Goal: Task Accomplishment & Management: Use online tool/utility

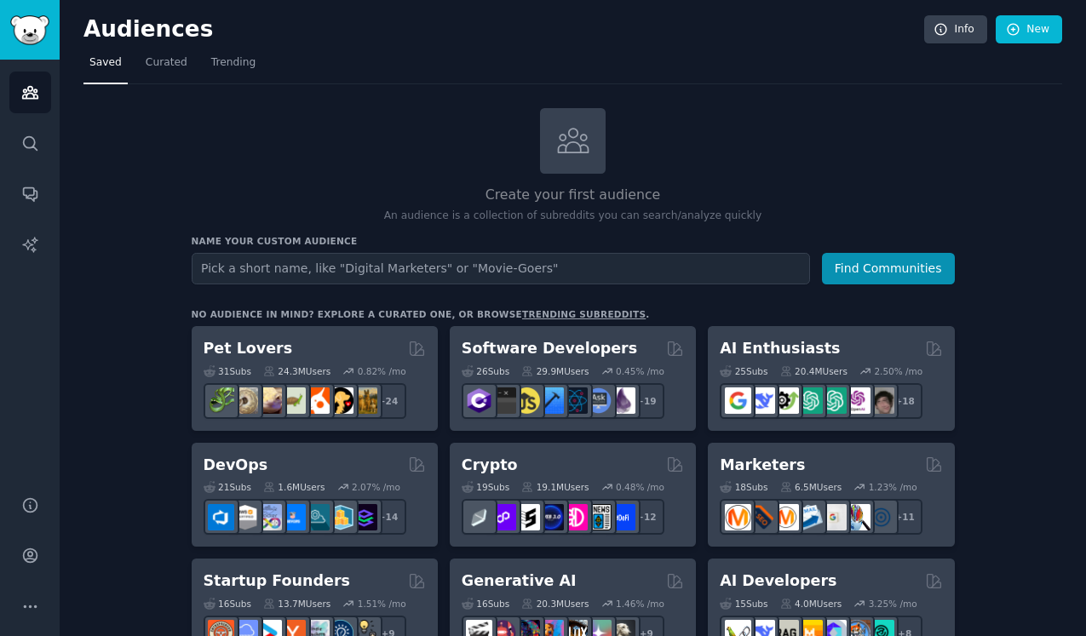
scroll to position [181, 0]
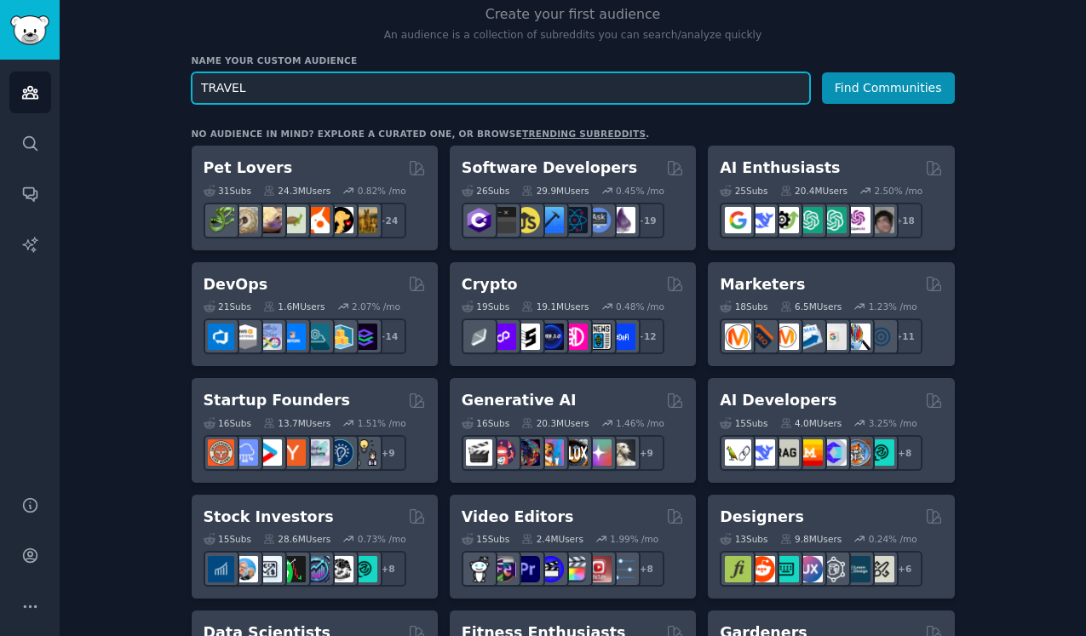
type input "TRAVEL"
click at [822, 72] on button "Find Communities" at bounding box center [888, 88] width 133 height 32
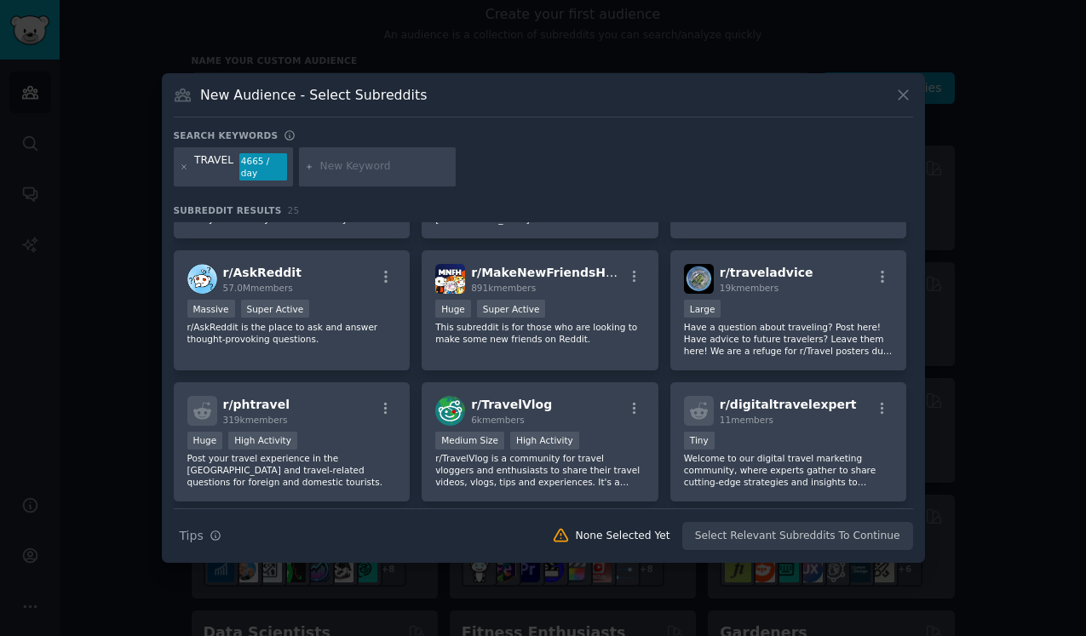
scroll to position [365, 0]
click at [901, 99] on icon at bounding box center [903, 95] width 18 height 18
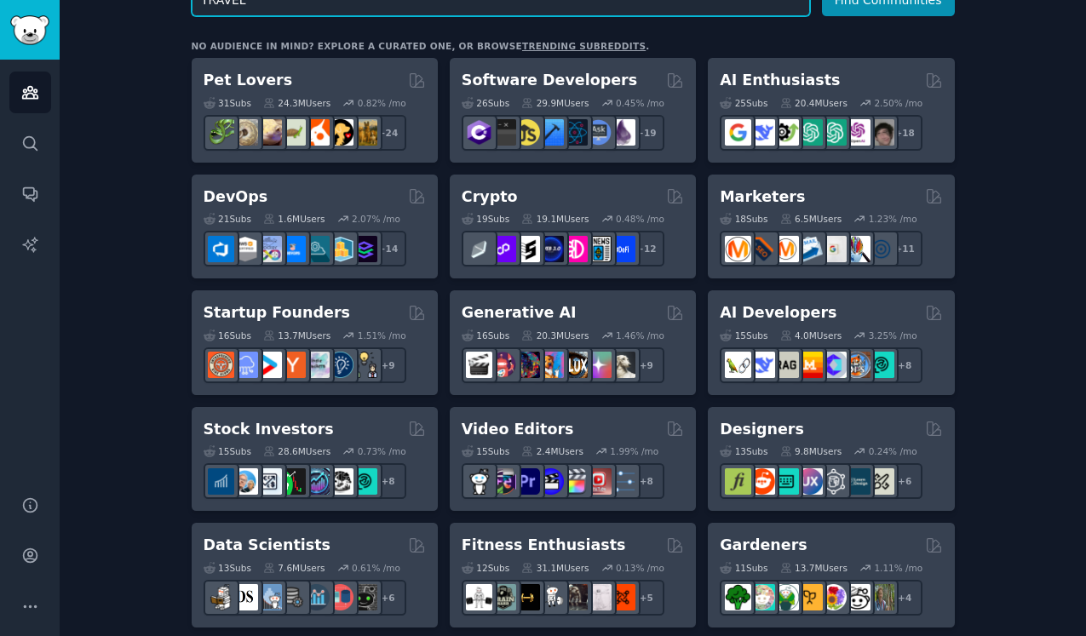
scroll to position [269, 0]
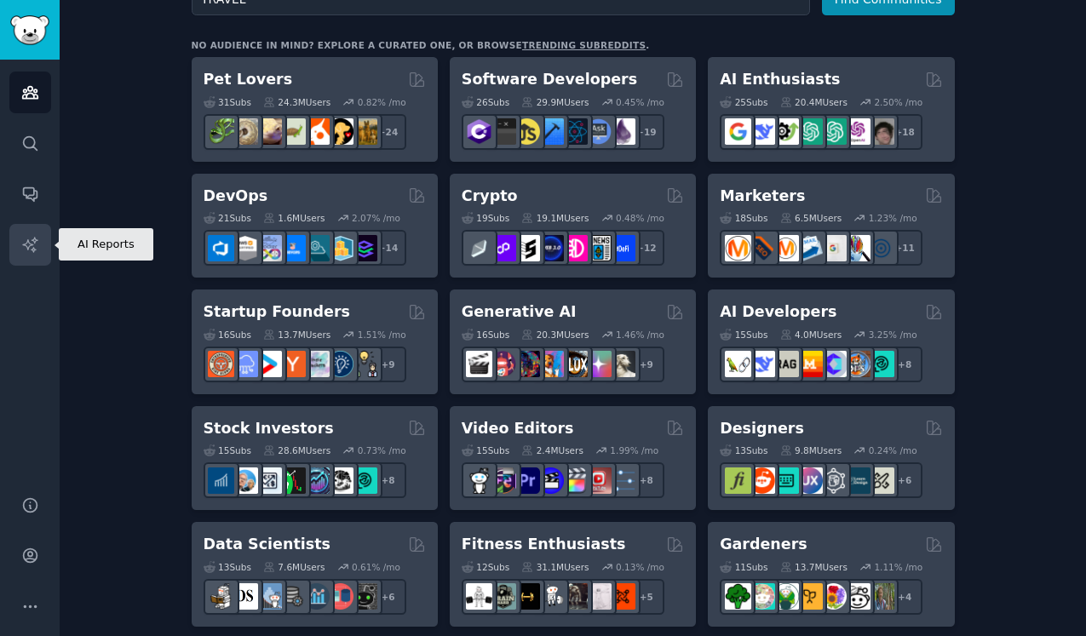
click at [35, 249] on icon "Sidebar" at bounding box center [29, 244] width 14 height 14
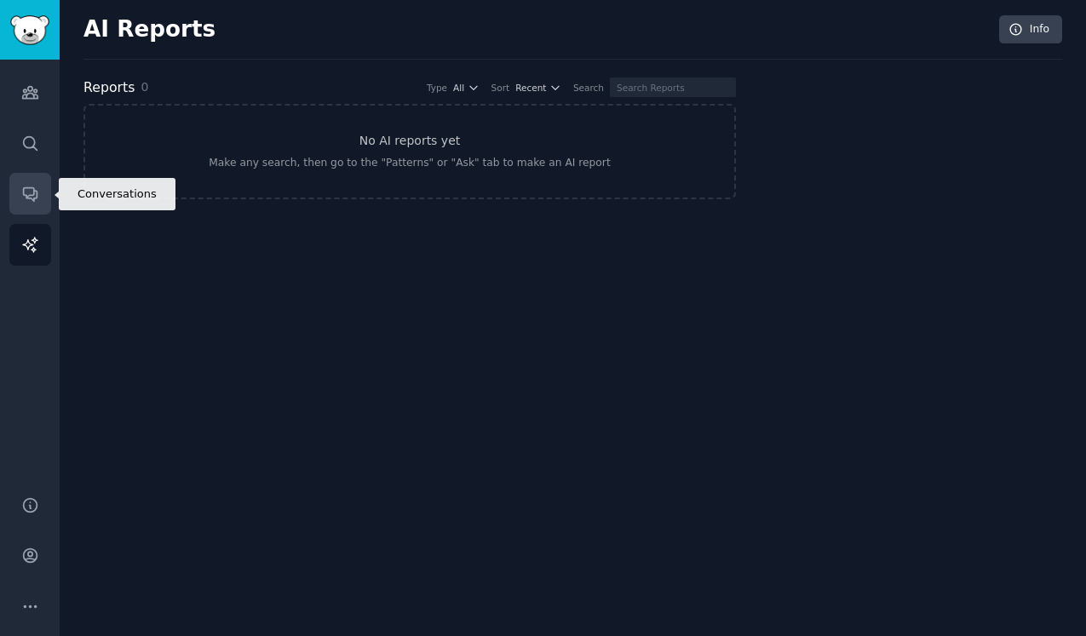
click at [32, 181] on link "Conversations" at bounding box center [30, 194] width 42 height 42
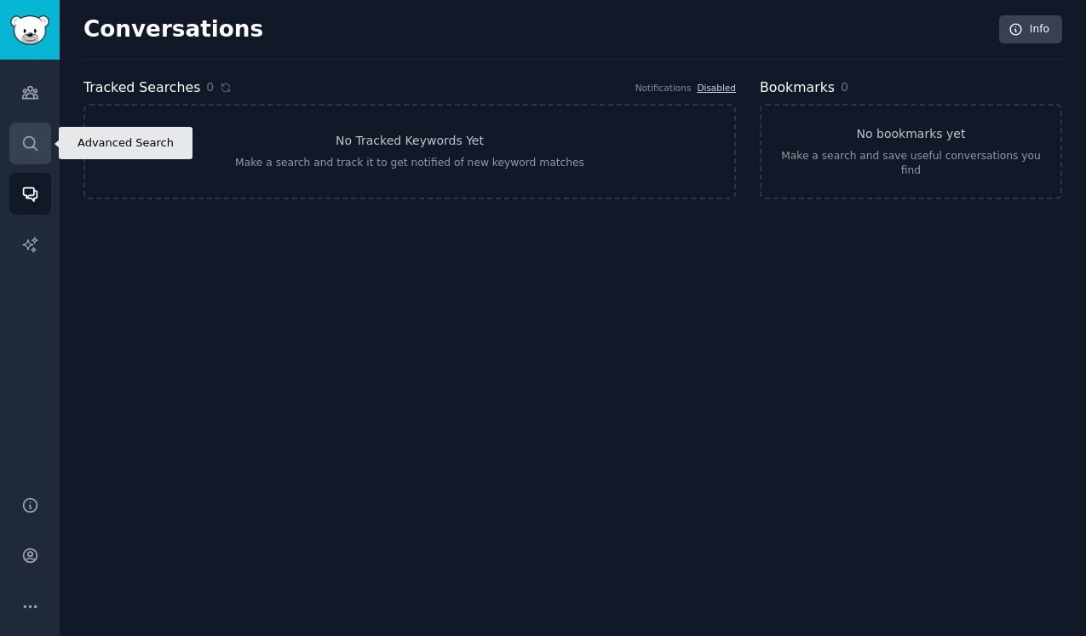
click at [32, 161] on link "Search" at bounding box center [30, 144] width 42 height 42
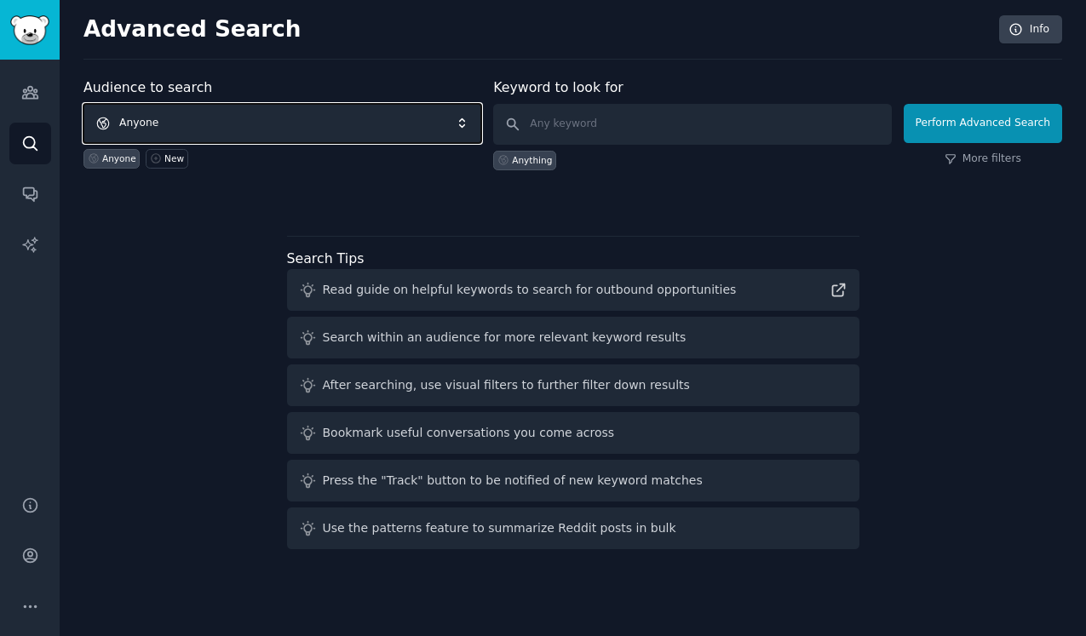
click at [298, 115] on span "Anyone" at bounding box center [282, 123] width 398 height 39
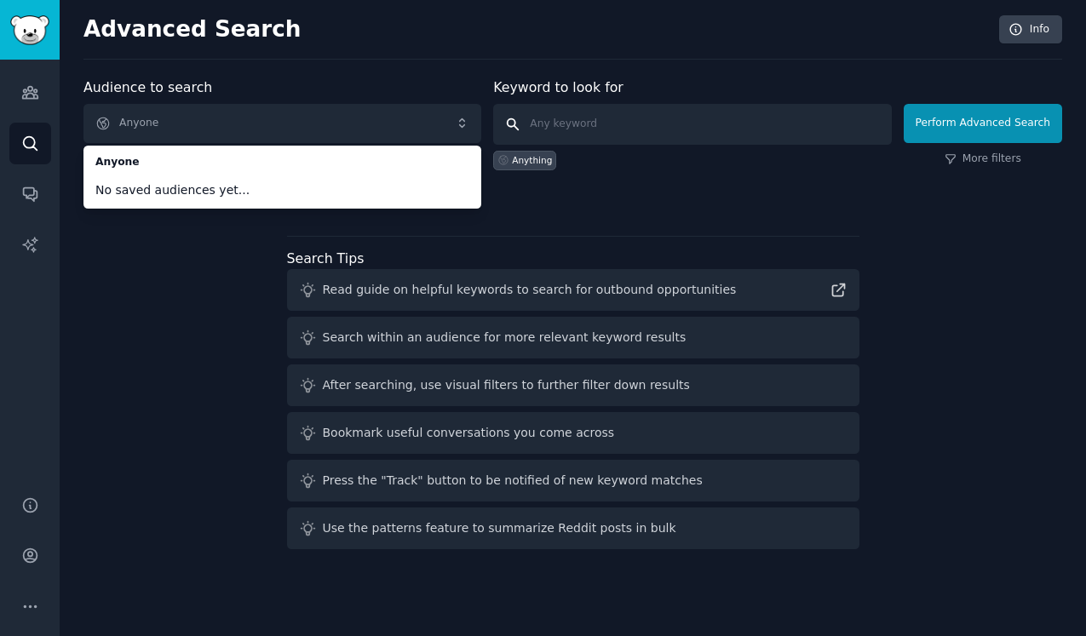
click at [628, 129] on input "text" at bounding box center [692, 124] width 398 height 41
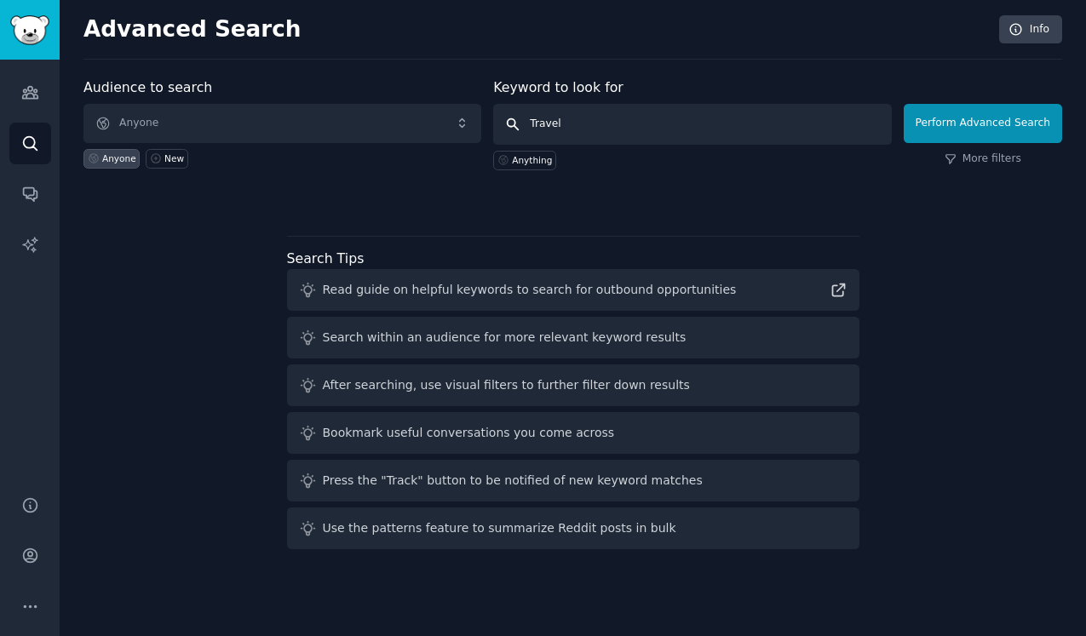
type input "Travel"
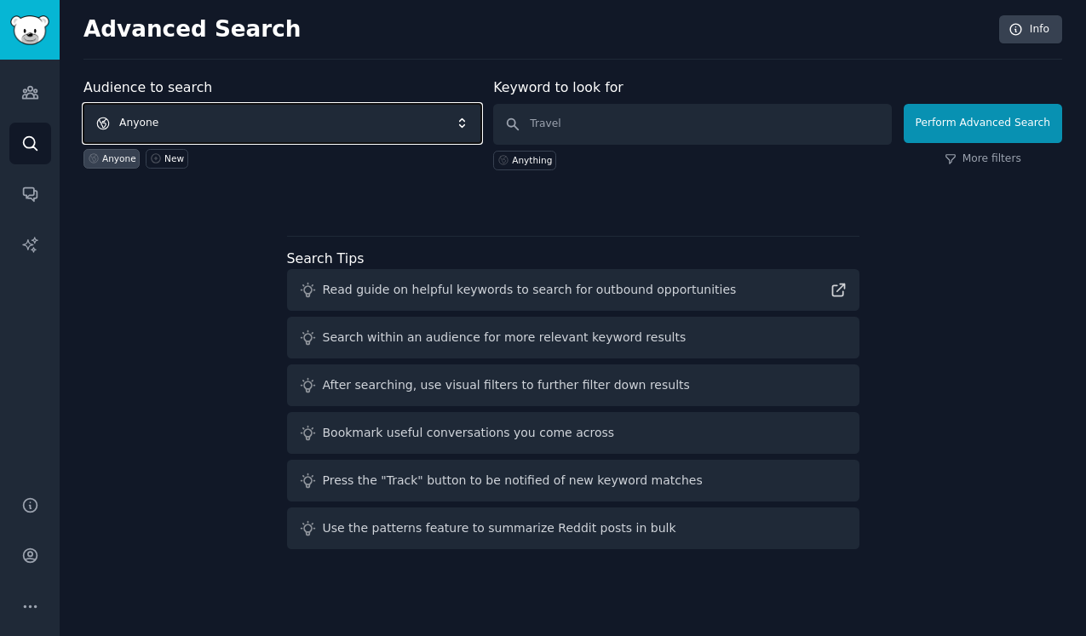
click at [383, 126] on span "Anyone" at bounding box center [282, 123] width 398 height 39
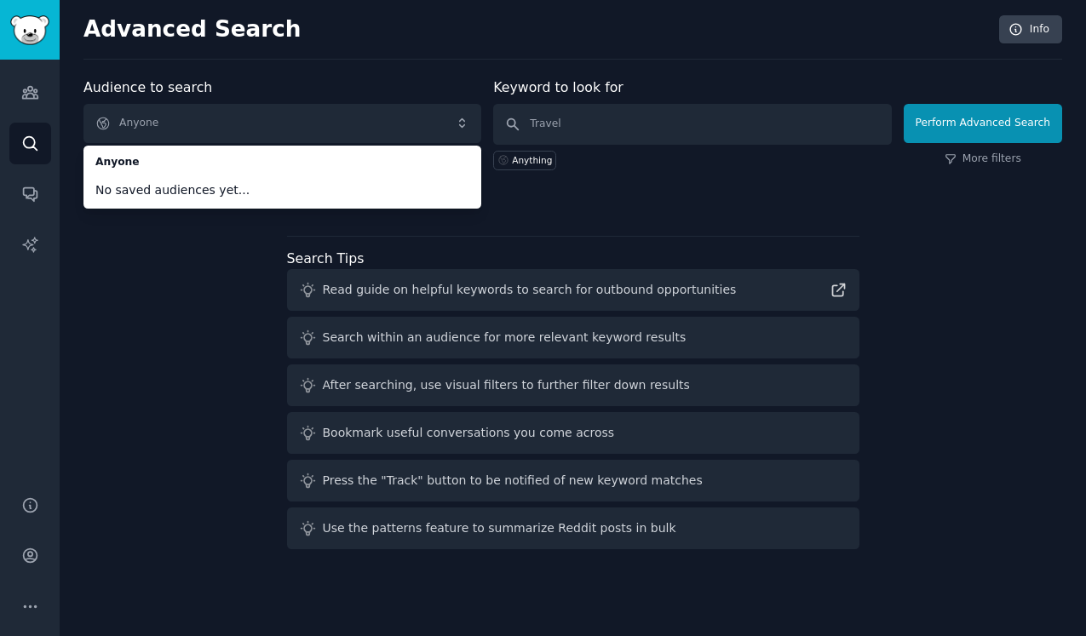
click at [376, 188] on span "No saved audiences yet..." at bounding box center [282, 190] width 374 height 18
click at [213, 179] on li "No saved audiences yet..." at bounding box center [282, 190] width 398 height 30
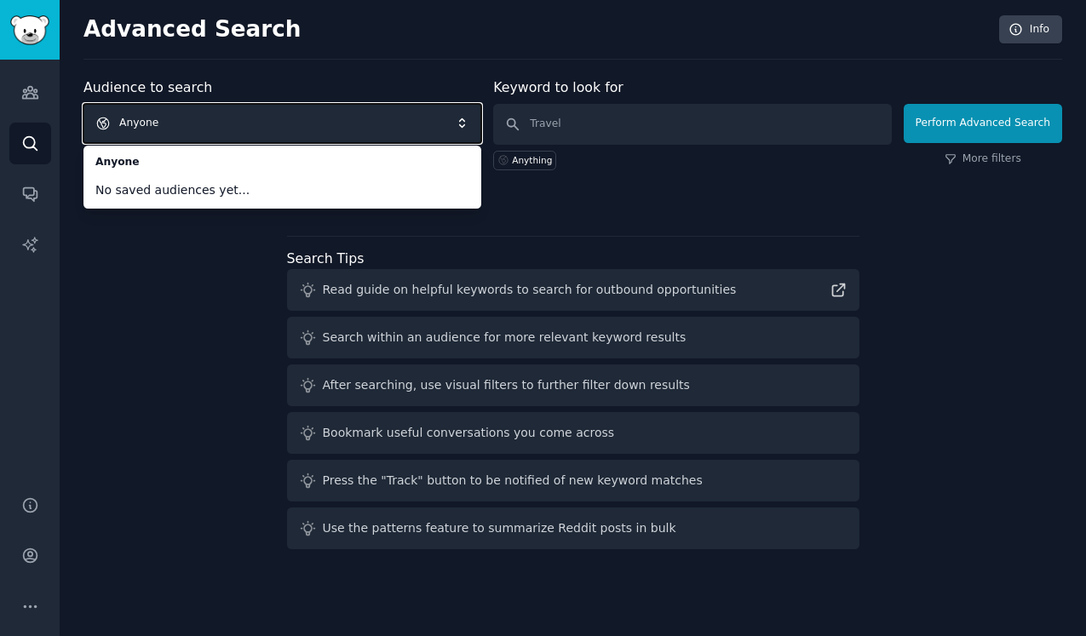
click at [215, 133] on span "Anyone" at bounding box center [282, 123] width 398 height 39
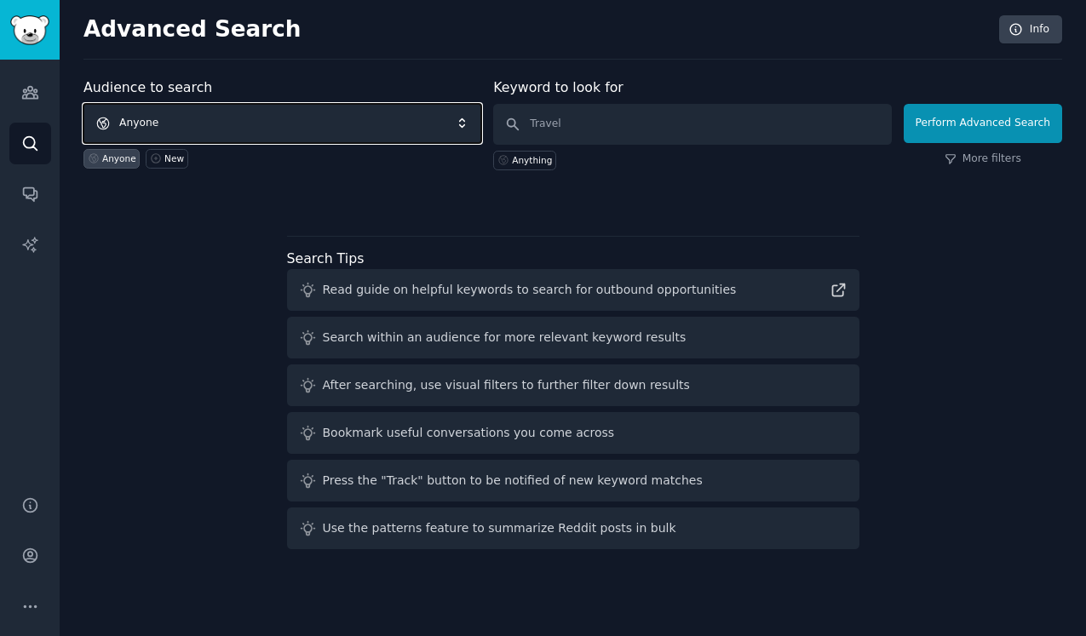
click at [206, 140] on span "Anyone" at bounding box center [282, 123] width 398 height 39
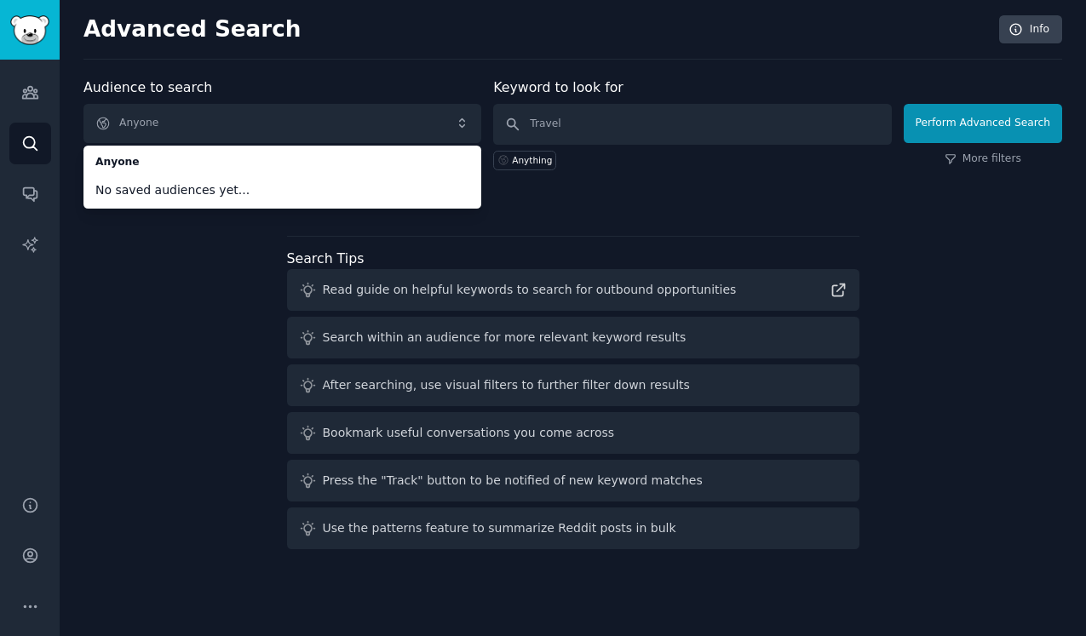
click at [263, 92] on div "Audience to search Anyone Anyone No saved audiences yet... Anyone New" at bounding box center [282, 123] width 398 height 93
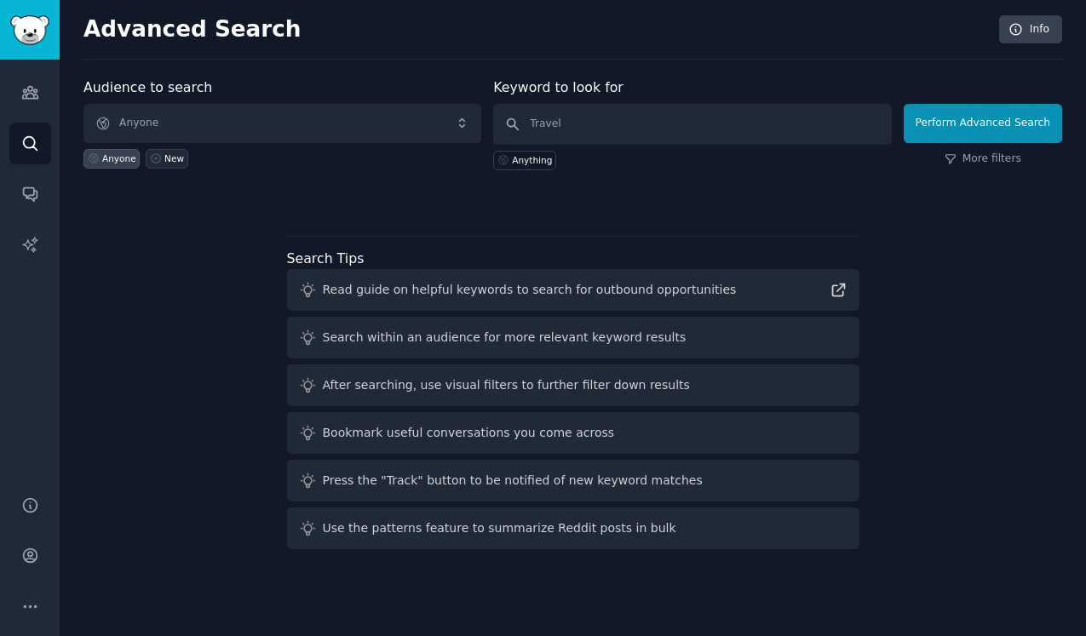
click at [171, 161] on div "New" at bounding box center [174, 158] width 20 height 12
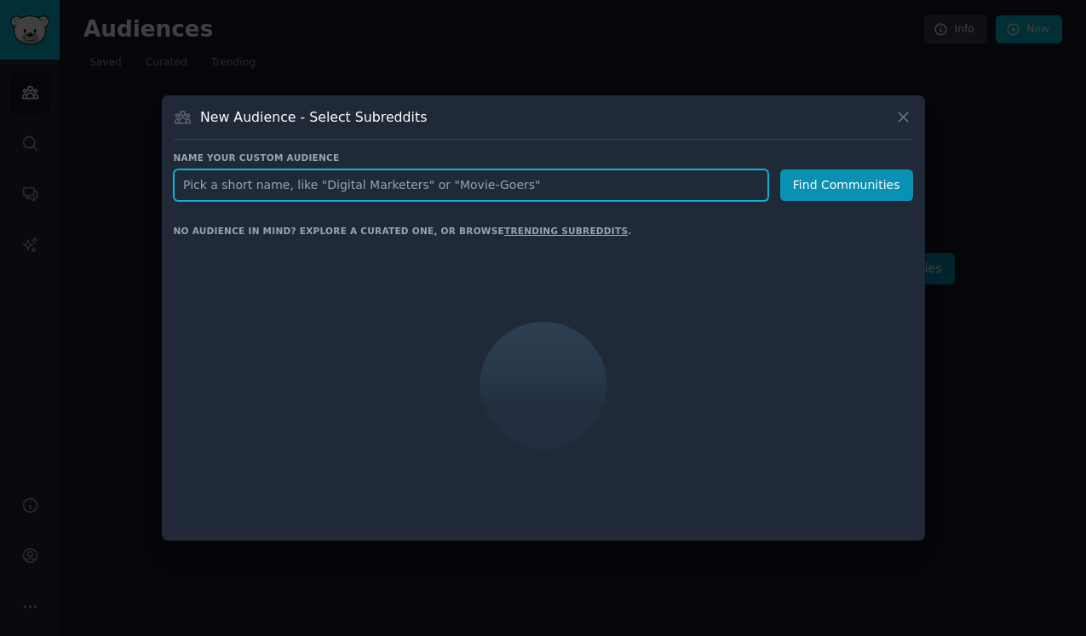
click at [284, 200] on input "text" at bounding box center [471, 185] width 594 height 32
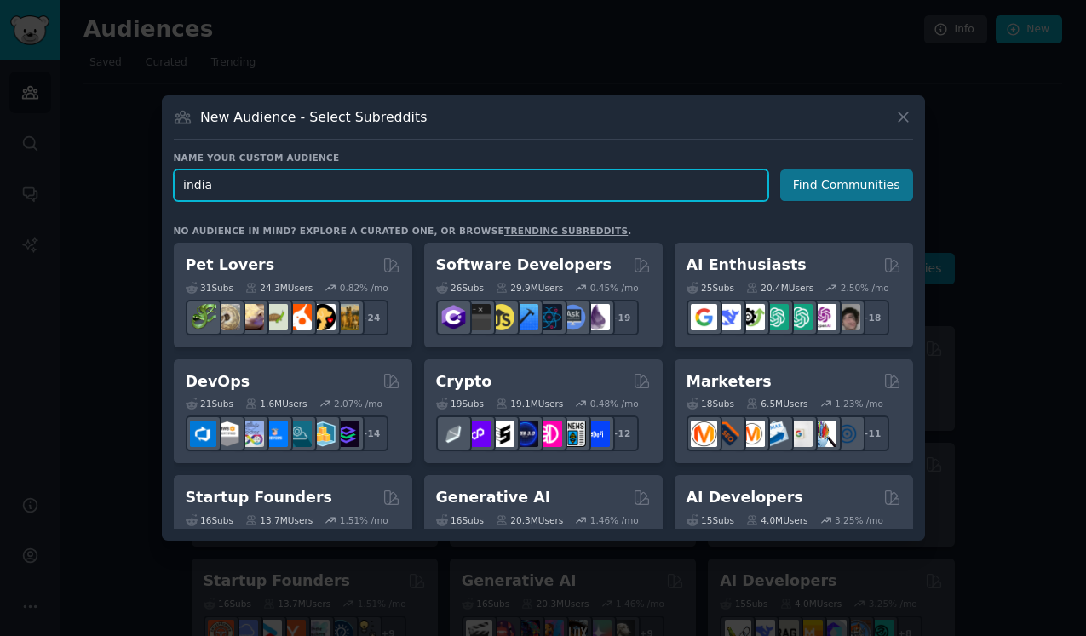
type input "india"
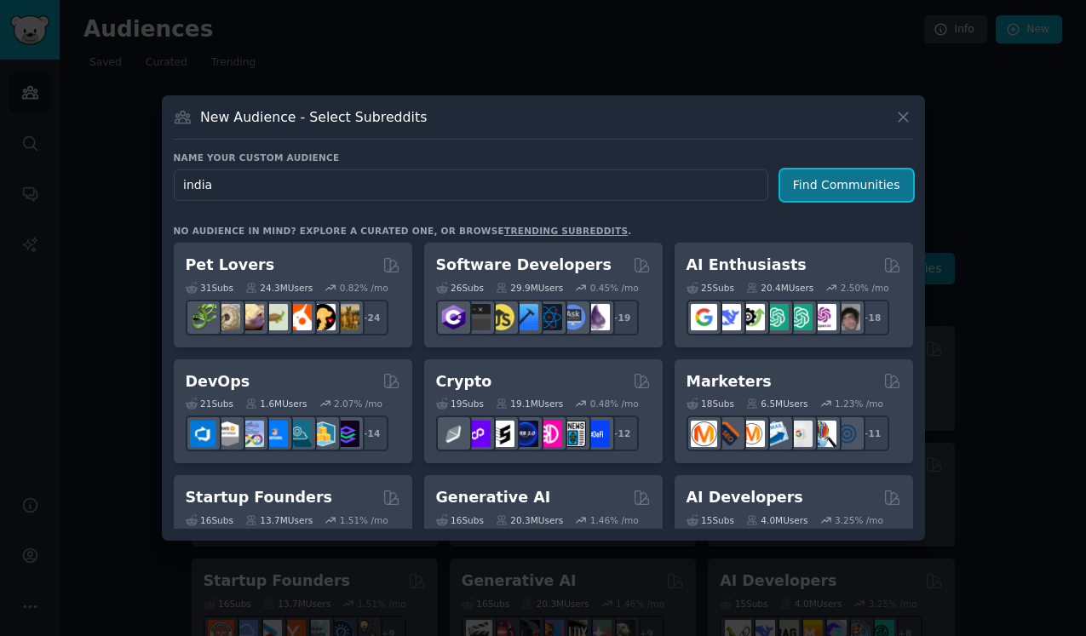
click at [868, 186] on button "Find Communities" at bounding box center [846, 185] width 133 height 32
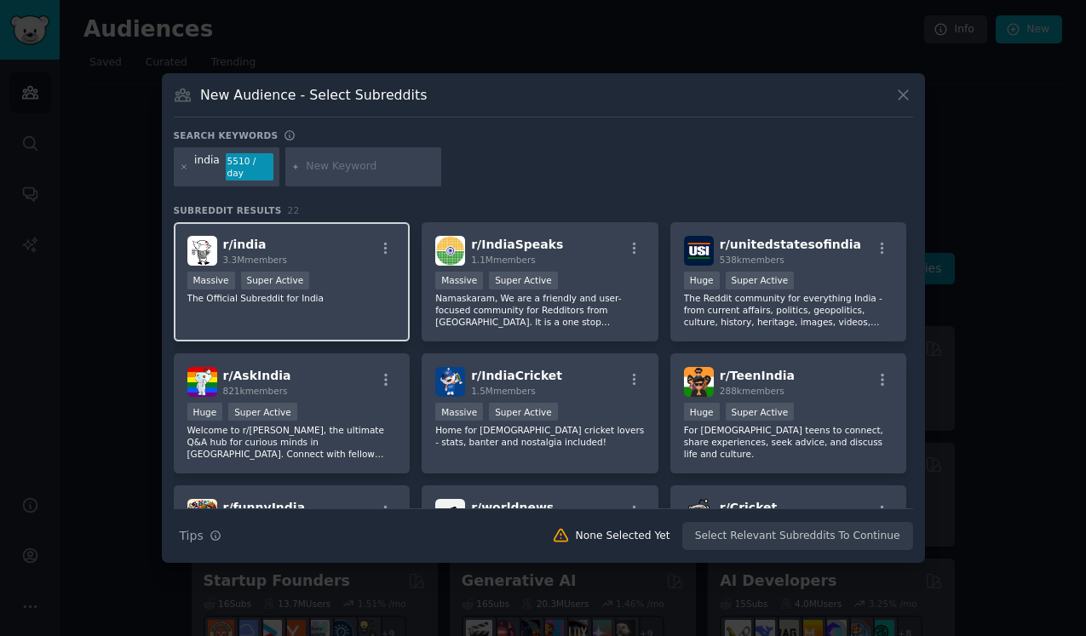
click at [354, 296] on p "The Official Subreddit for India" at bounding box center [291, 298] width 209 height 12
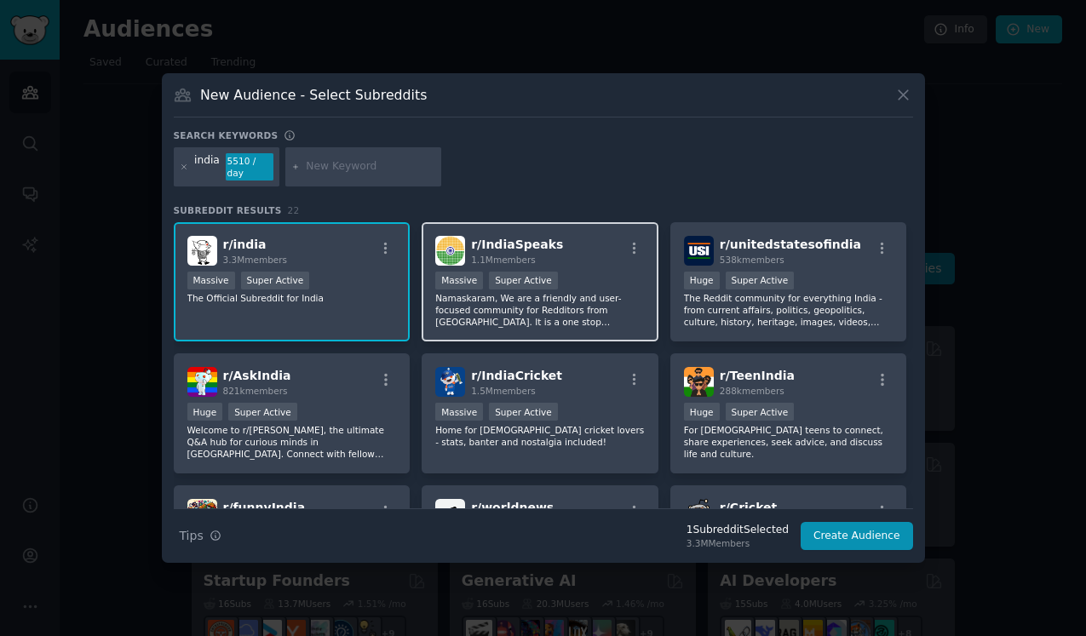
click at [533, 292] on p "Namaskaram, We are a friendly and user-focused community for Redditors from [GE…" at bounding box center [539, 310] width 209 height 36
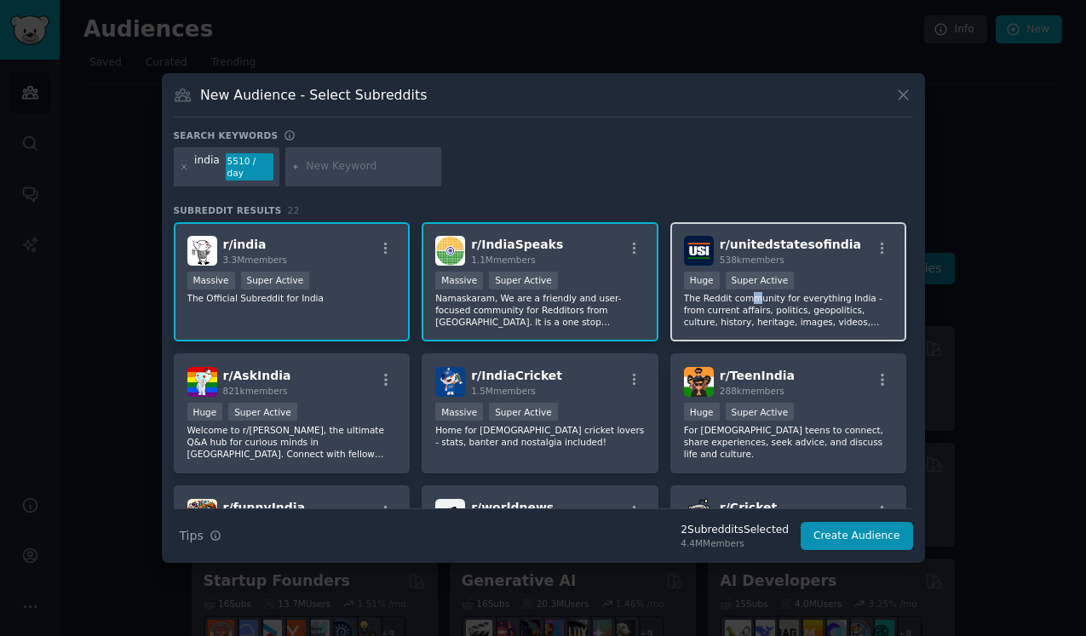
click at [752, 292] on p "The Reddit community for everything India - from current affairs, politics, geo…" at bounding box center [788, 310] width 209 height 36
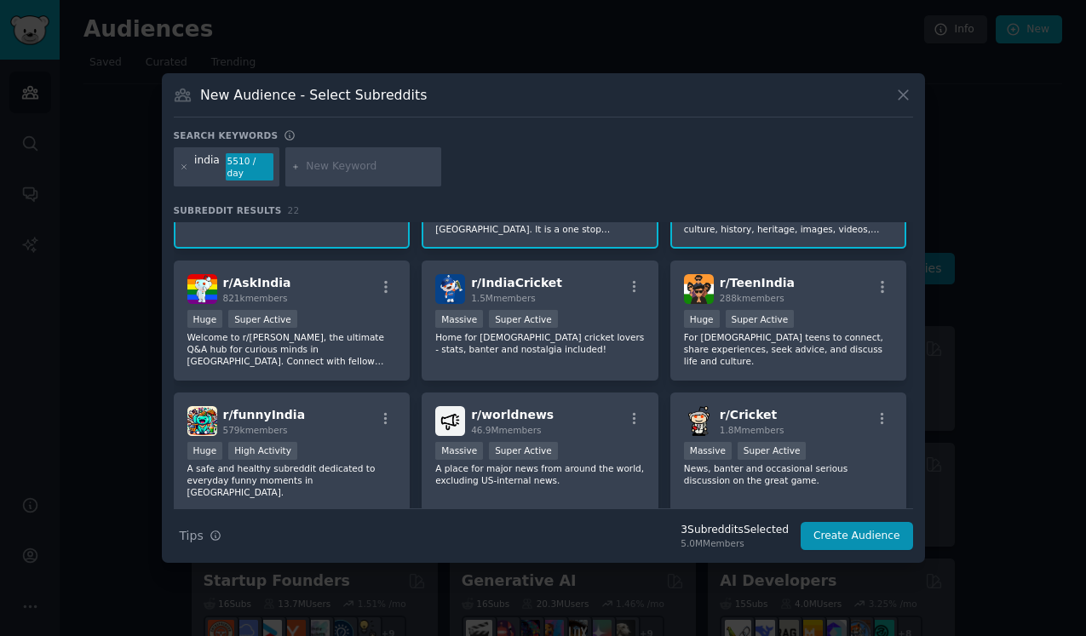
scroll to position [94, 0]
click at [752, 292] on span "288k members" at bounding box center [751, 297] width 65 height 10
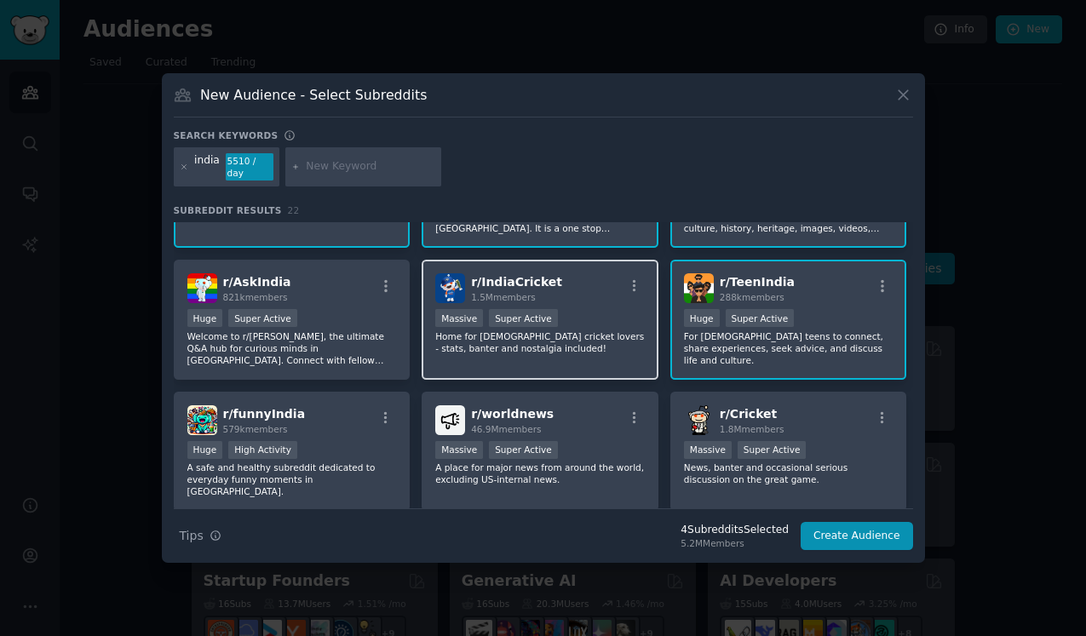
click at [570, 283] on div "r/ IndiaCricket 1.5M members" at bounding box center [539, 288] width 209 height 30
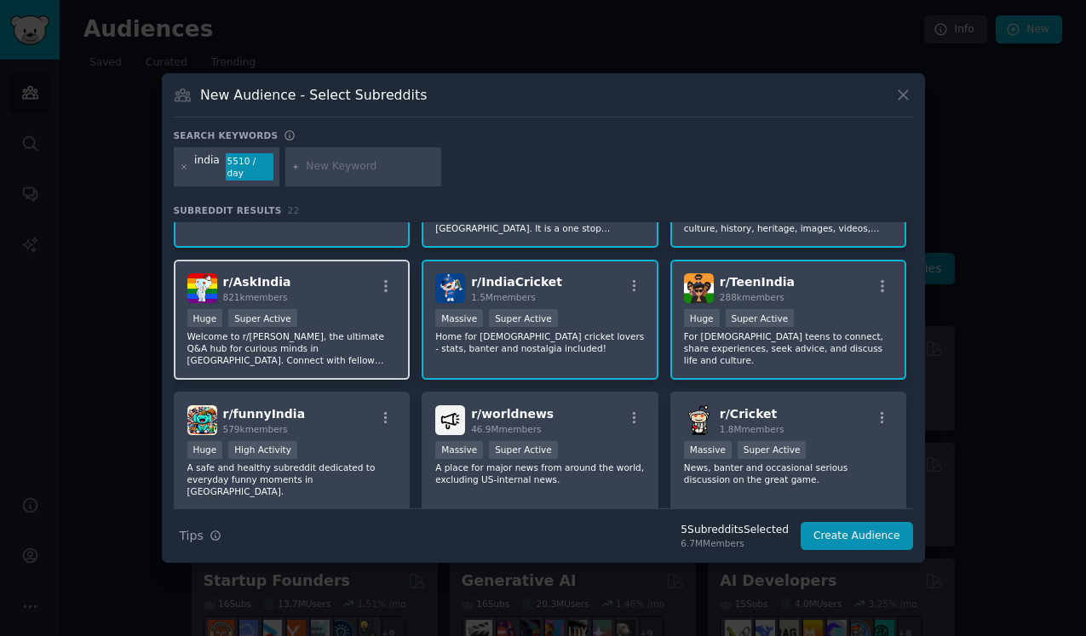
click at [335, 277] on div "r/ AskIndia 821k members" at bounding box center [291, 288] width 209 height 30
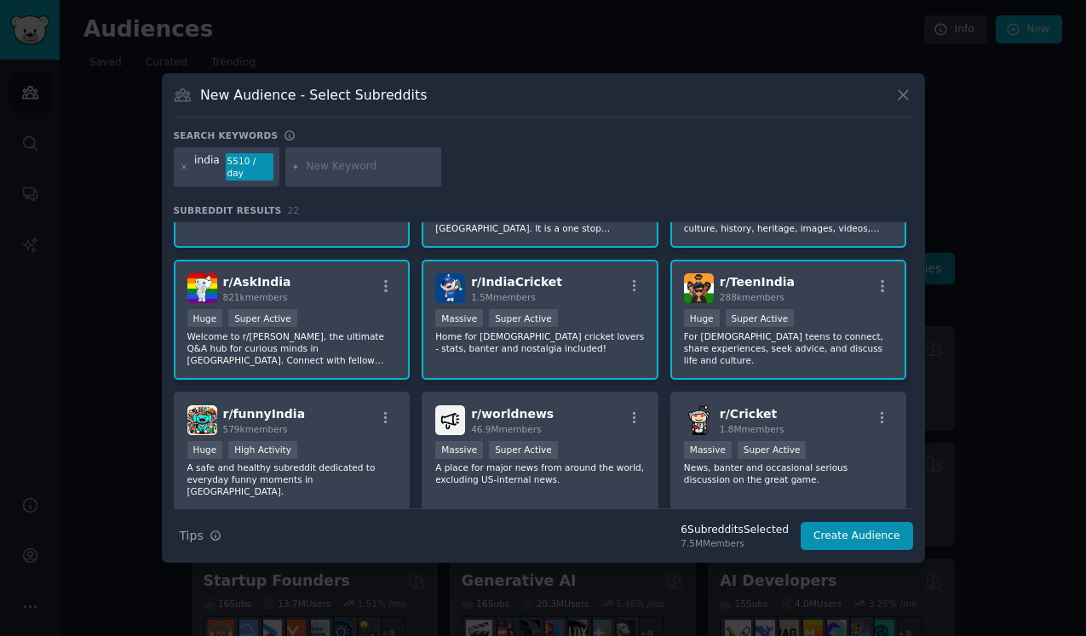
scroll to position [224, 0]
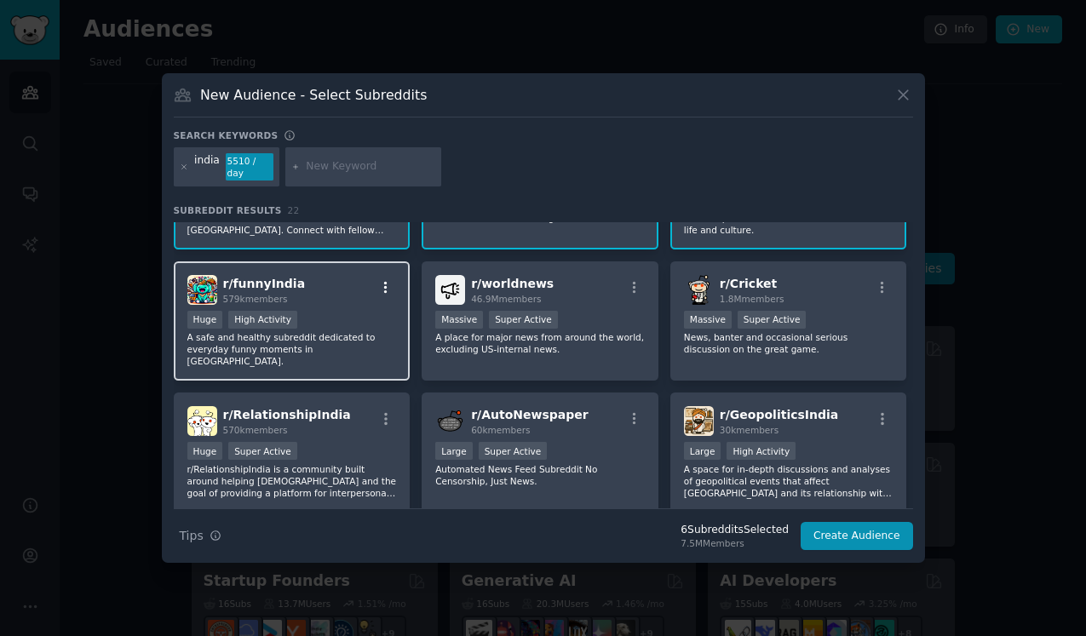
click at [387, 288] on icon "button" at bounding box center [385, 287] width 15 height 15
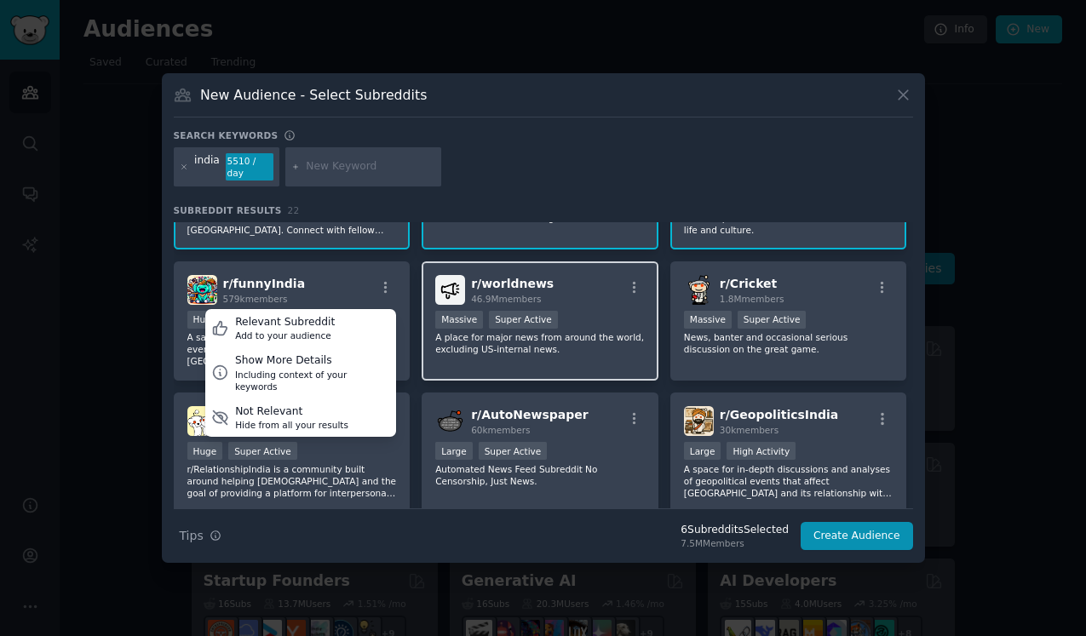
click at [542, 293] on div "r/ worldnews 46.9M members" at bounding box center [539, 290] width 209 height 30
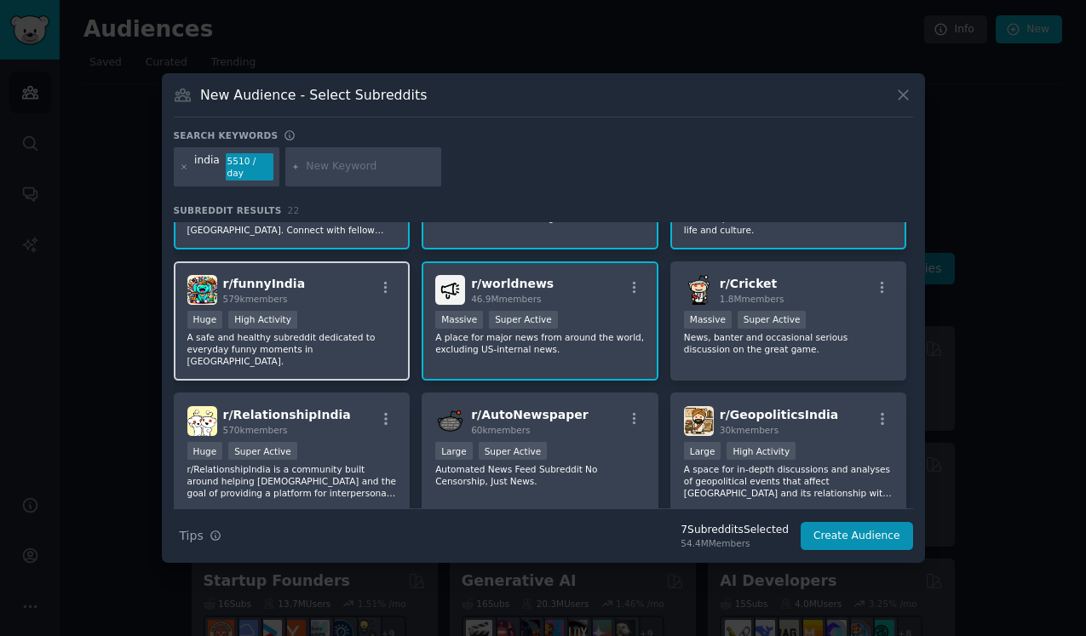
click at [344, 287] on div "r/ funnyIndia 579k members" at bounding box center [291, 290] width 209 height 30
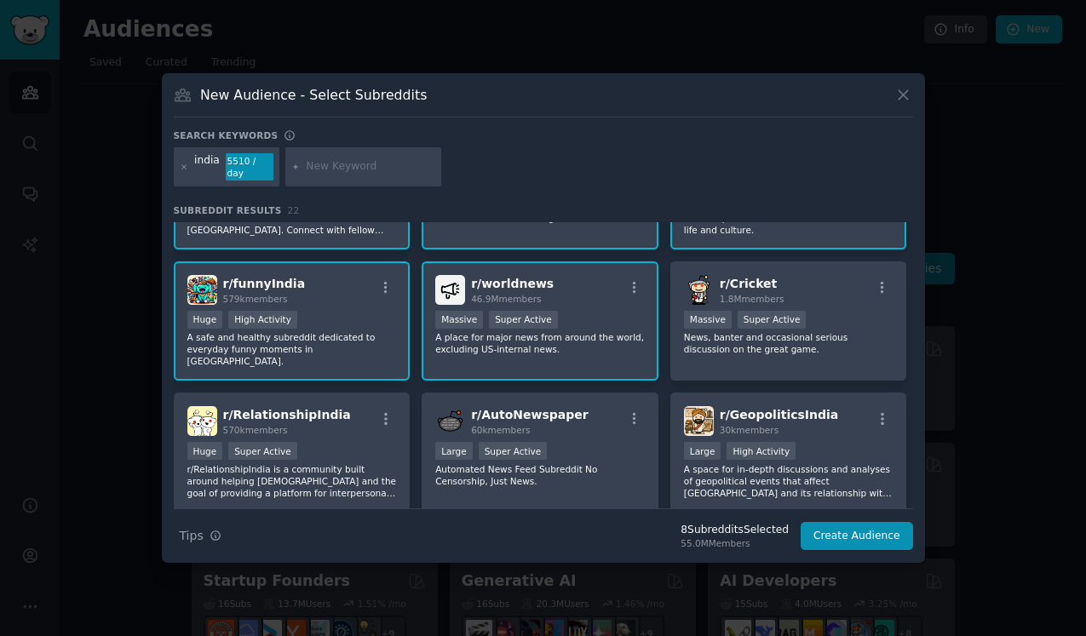
click at [508, 301] on div "r/ worldnews 46.9M members >= 95th percentile for submissions / day Massive Sup…" at bounding box center [539, 321] width 237 height 120
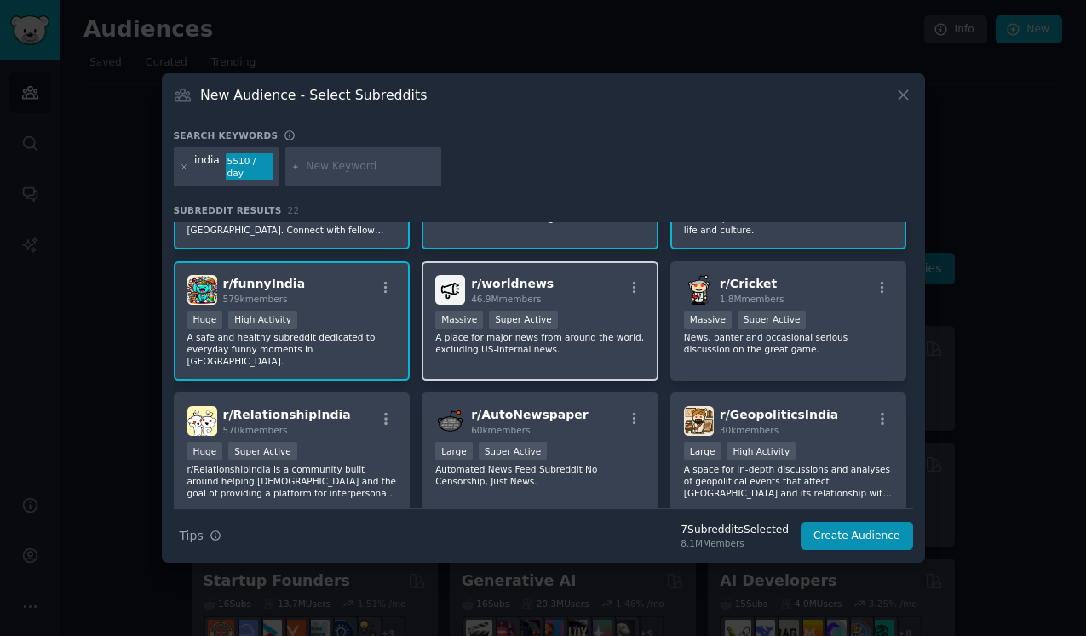
click at [626, 275] on div "r/ worldnews 46.9M members" at bounding box center [539, 290] width 209 height 30
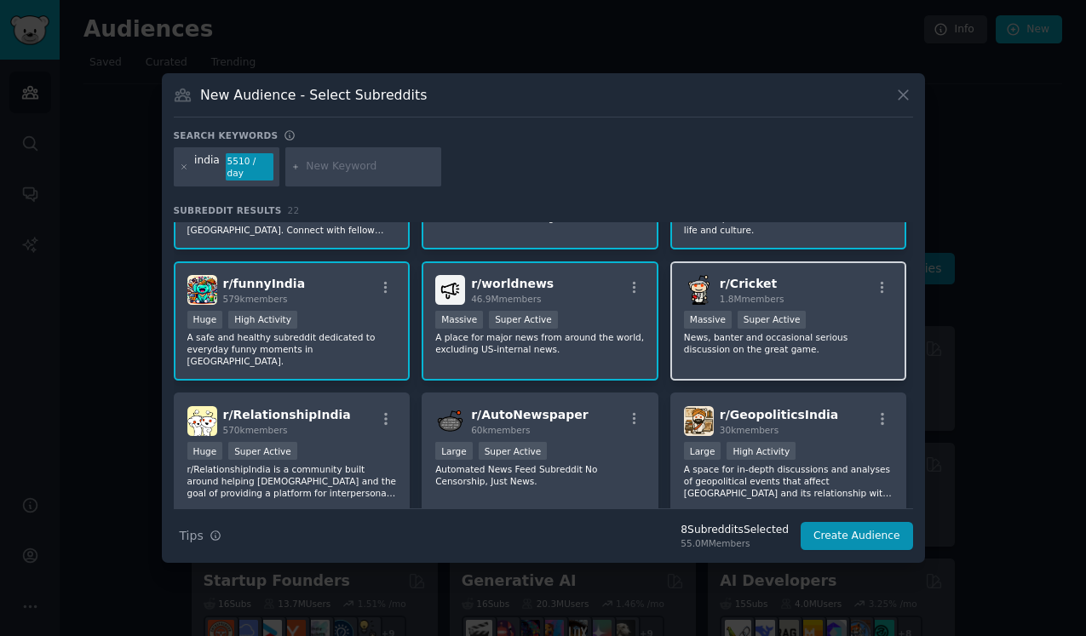
click at [750, 282] on span "r/ Cricket" at bounding box center [747, 284] width 57 height 14
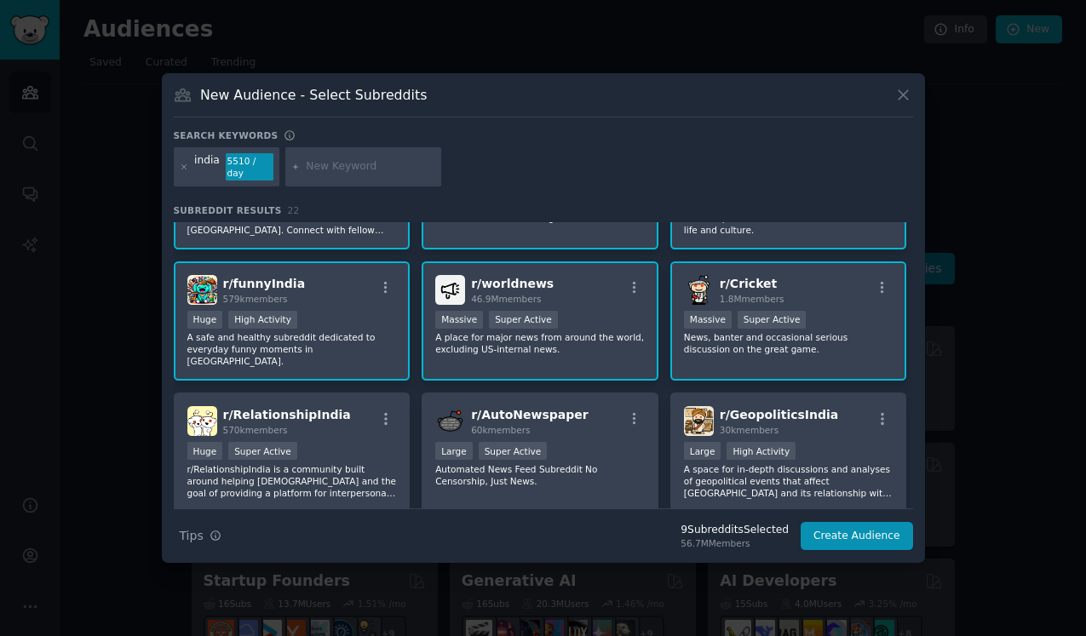
click at [582, 261] on div "r/ worldnews 46.9M members >= 95th percentile for submissions / day Massive Sup…" at bounding box center [539, 321] width 237 height 120
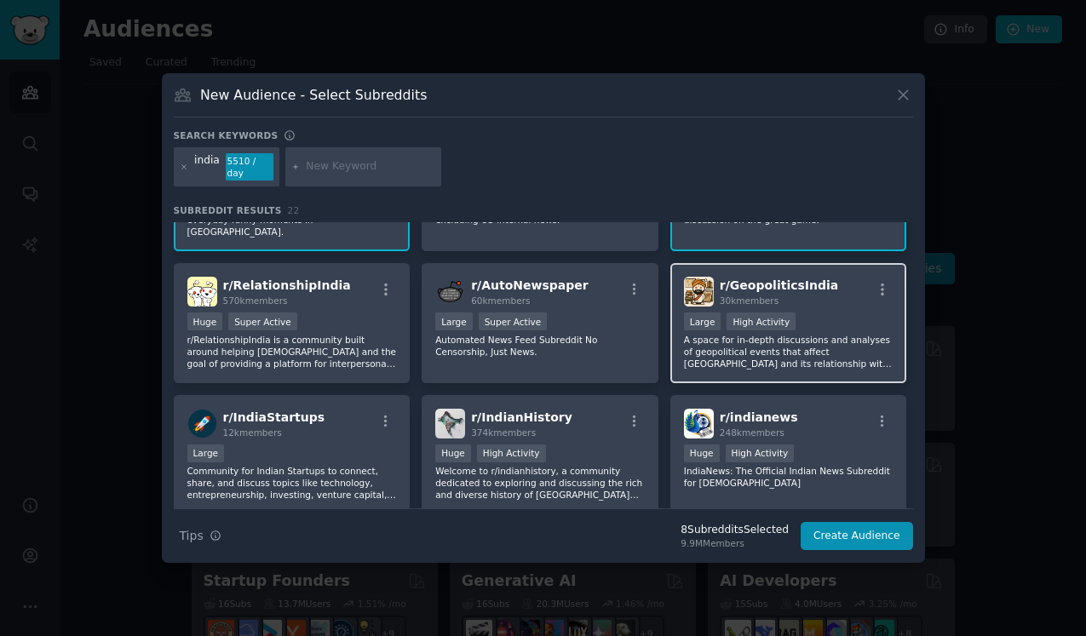
scroll to position [354, 0]
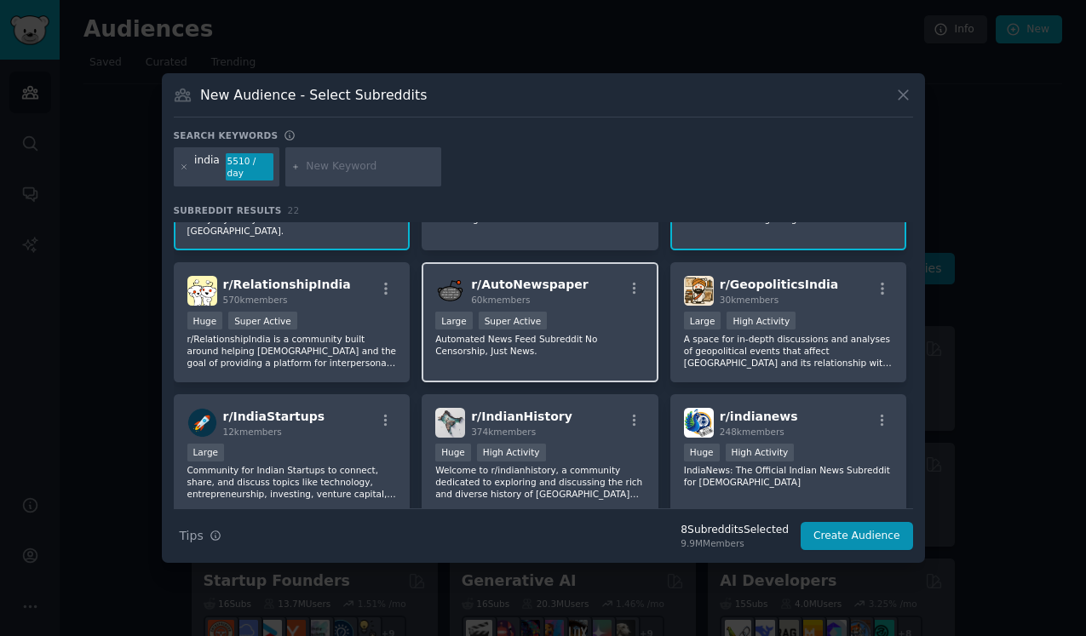
click at [546, 344] on div "r/ AutoNewspaper 60k members Large Super Active Automated News Feed Subreddit N…" at bounding box center [539, 322] width 237 height 120
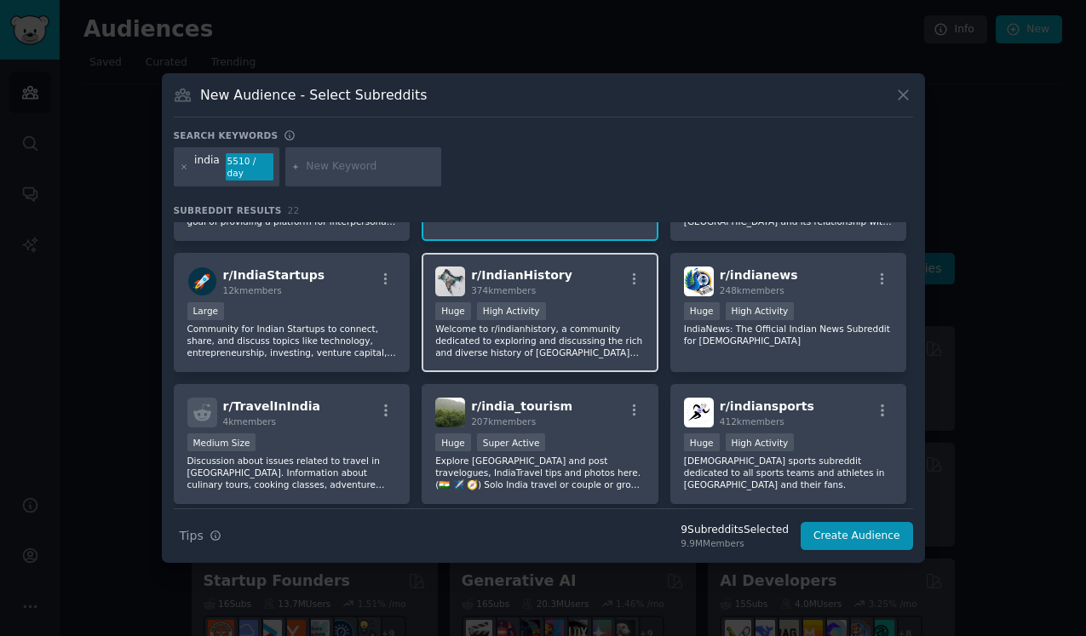
scroll to position [505, 0]
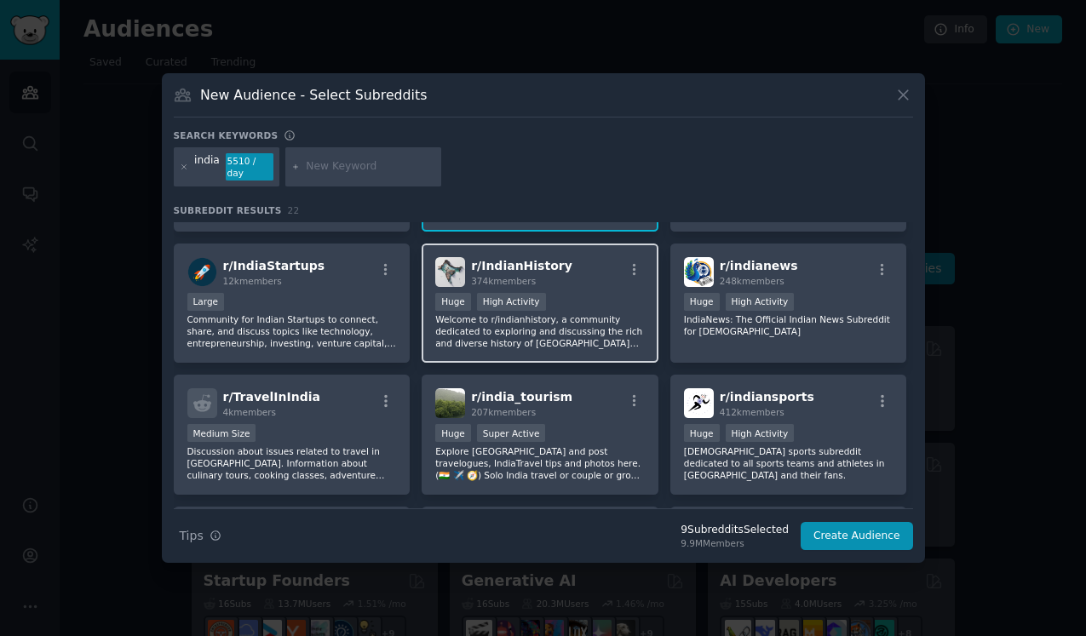
click at [582, 313] on p "Welcome to r/indianhistory, a community dedicated to exploring and discussing t…" at bounding box center [539, 331] width 209 height 36
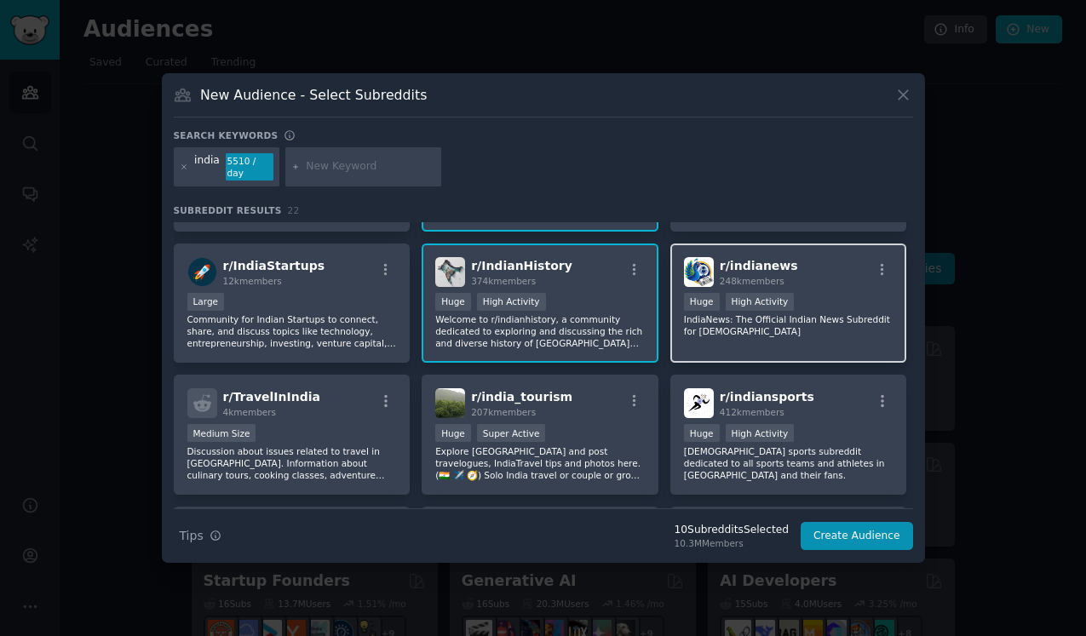
click at [734, 319] on div "r/ indianews 248k members Huge High Activity IndiaNews: The Official Indian New…" at bounding box center [788, 304] width 237 height 120
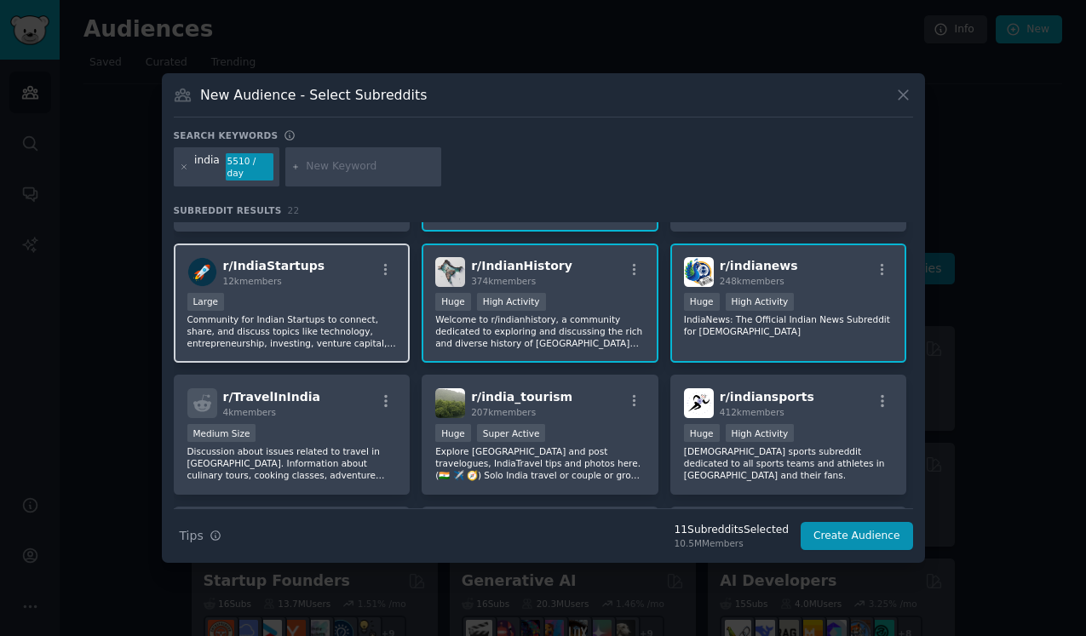
click at [266, 313] on p "Community for Indian Startups to connect, share, and discuss topics like techno…" at bounding box center [291, 331] width 209 height 36
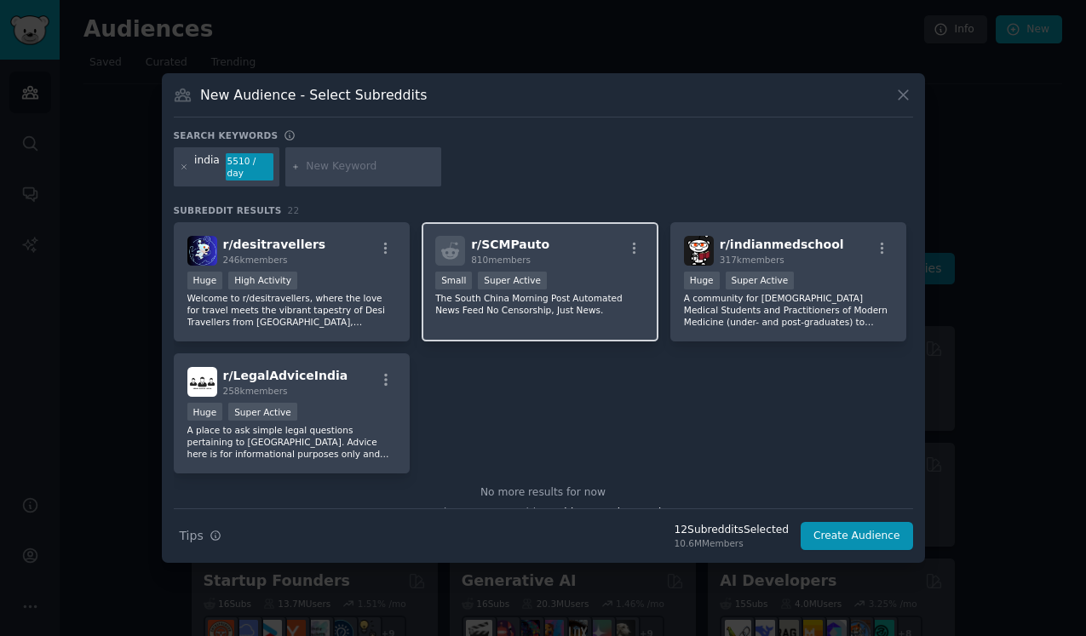
scroll to position [802, 0]
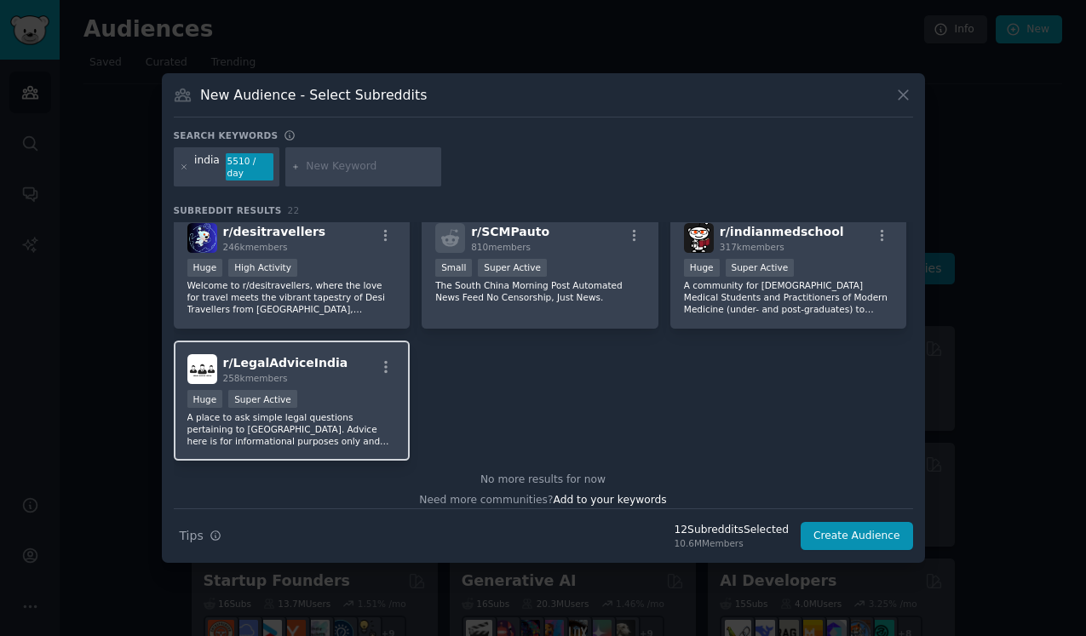
click at [347, 411] on p "A place to ask simple legal questions pertaining to [GEOGRAPHIC_DATA]. Advice h…" at bounding box center [291, 429] width 209 height 36
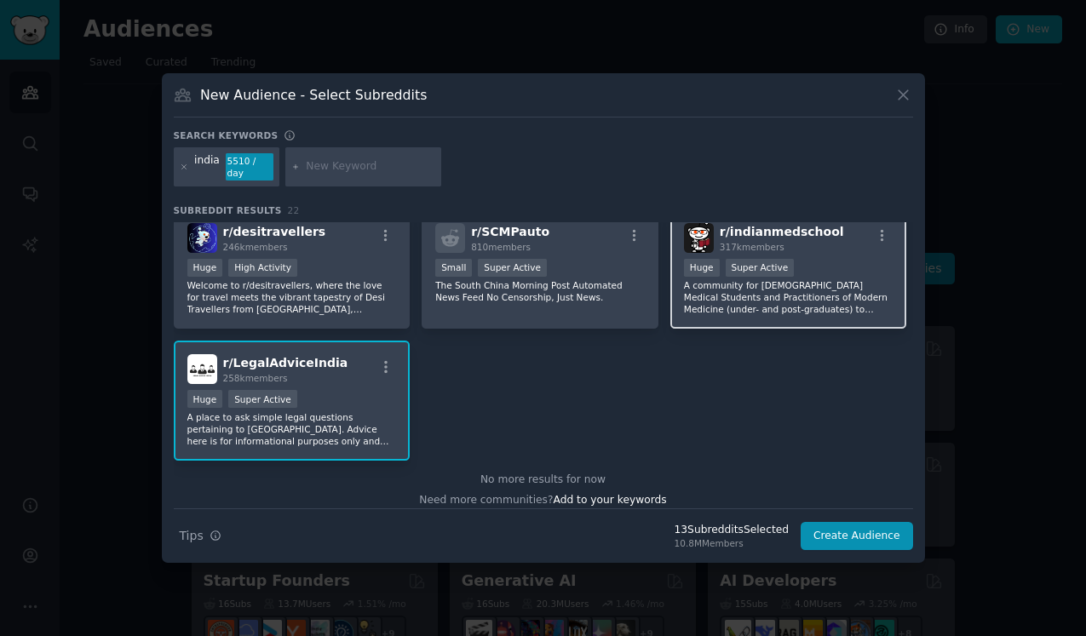
click at [749, 292] on p "A community for [DEMOGRAPHIC_DATA] Medical Students and Practitioners of Modern…" at bounding box center [788, 297] width 209 height 36
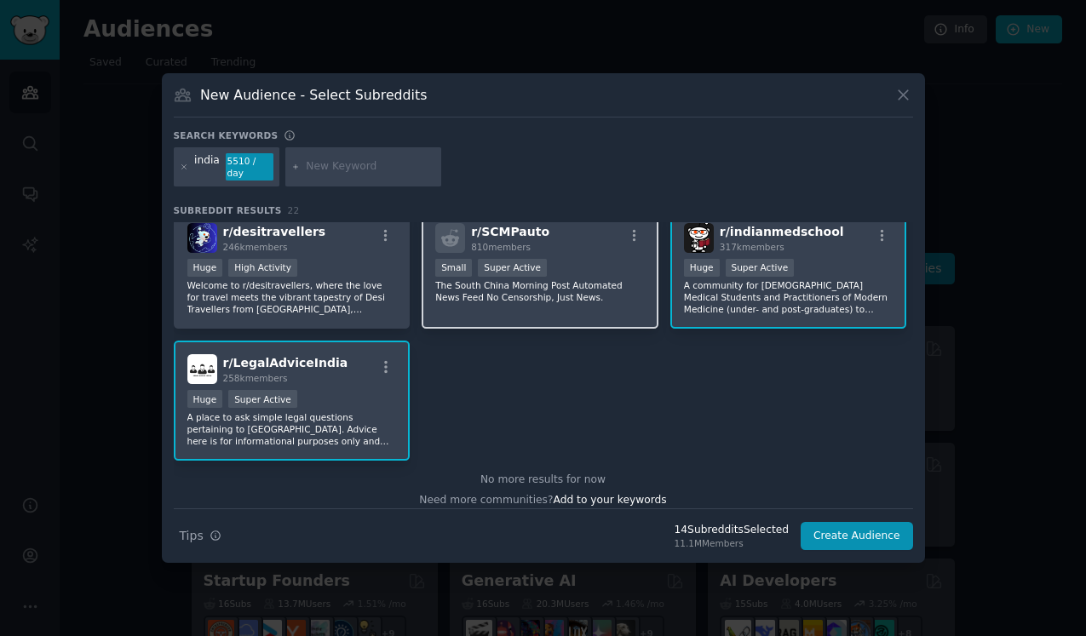
click at [599, 279] on p "The South China Morning Post Automated News Feed No Censorship, Just News." at bounding box center [539, 291] width 209 height 24
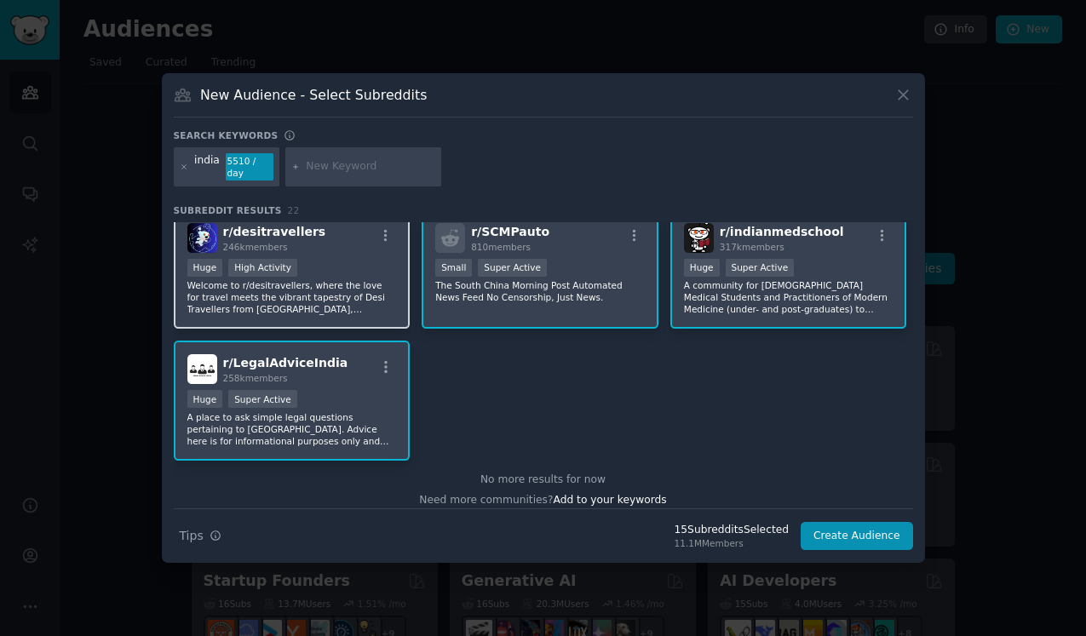
click at [316, 298] on div "r/ desitravellers 246k members >= 80th percentile for submissions / day Huge Hi…" at bounding box center [292, 269] width 237 height 120
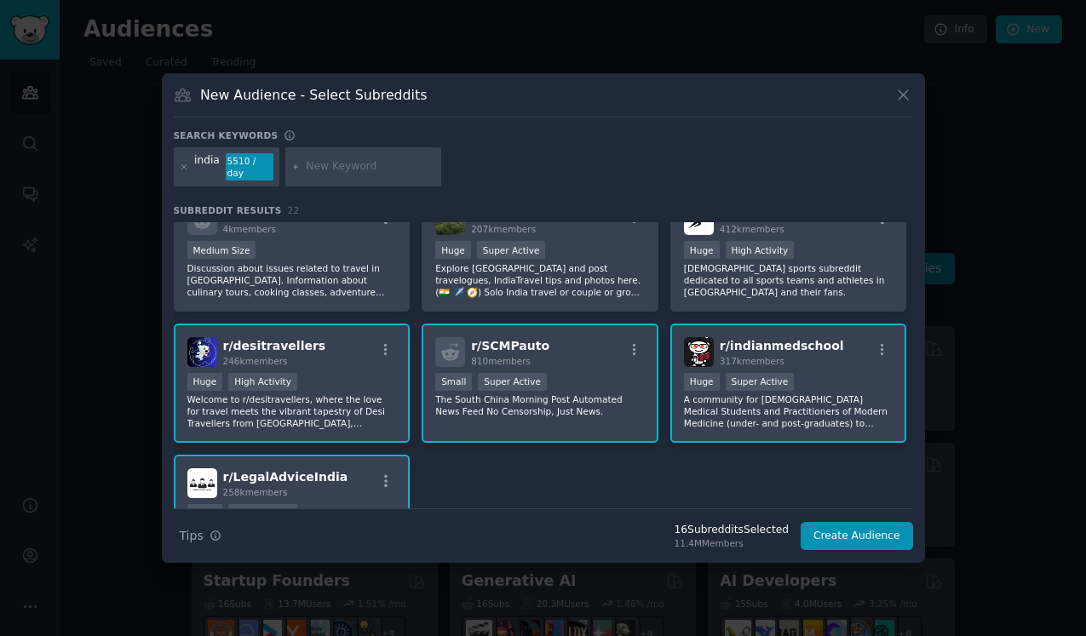
scroll to position [688, 0]
click at [839, 262] on p "[DEMOGRAPHIC_DATA] sports subreddit dedicated to all sports teams and athletes …" at bounding box center [788, 280] width 209 height 36
click at [543, 262] on p "Explore [GEOGRAPHIC_DATA] and post travelogues, IndiaTravel tips and photos her…" at bounding box center [539, 280] width 209 height 36
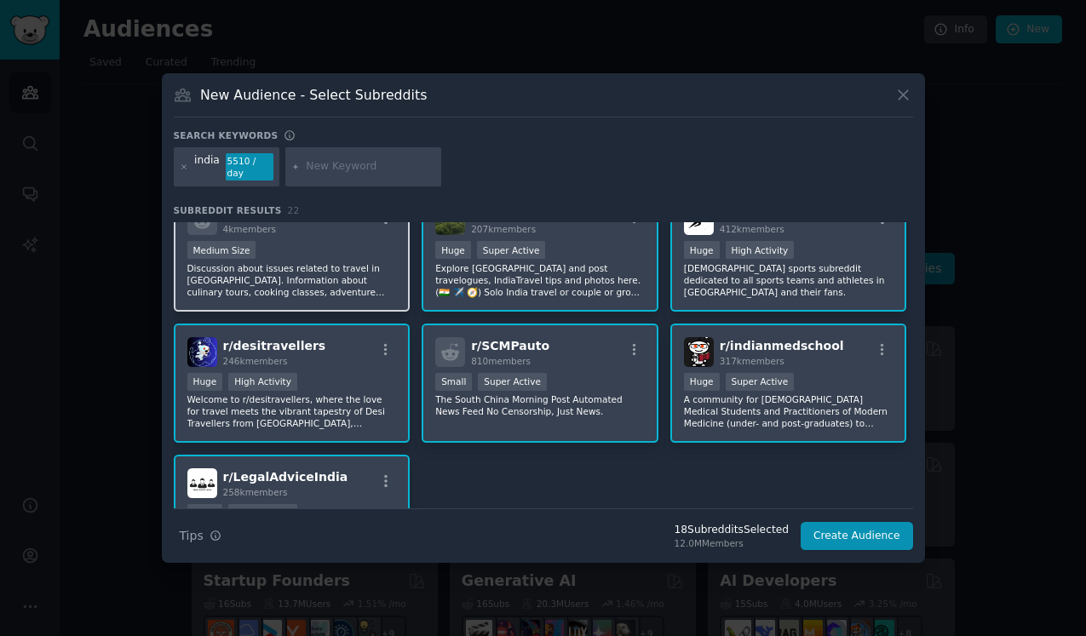
click at [204, 263] on p "Discussion about issues related to travel in [GEOGRAPHIC_DATA]. Information abo…" at bounding box center [291, 280] width 209 height 36
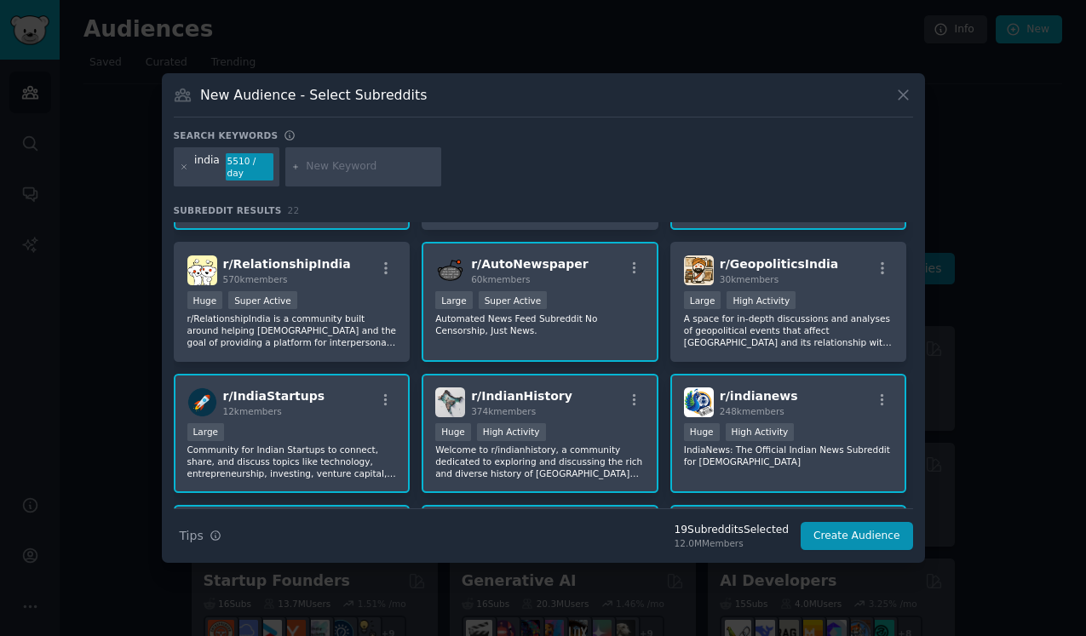
scroll to position [364, 0]
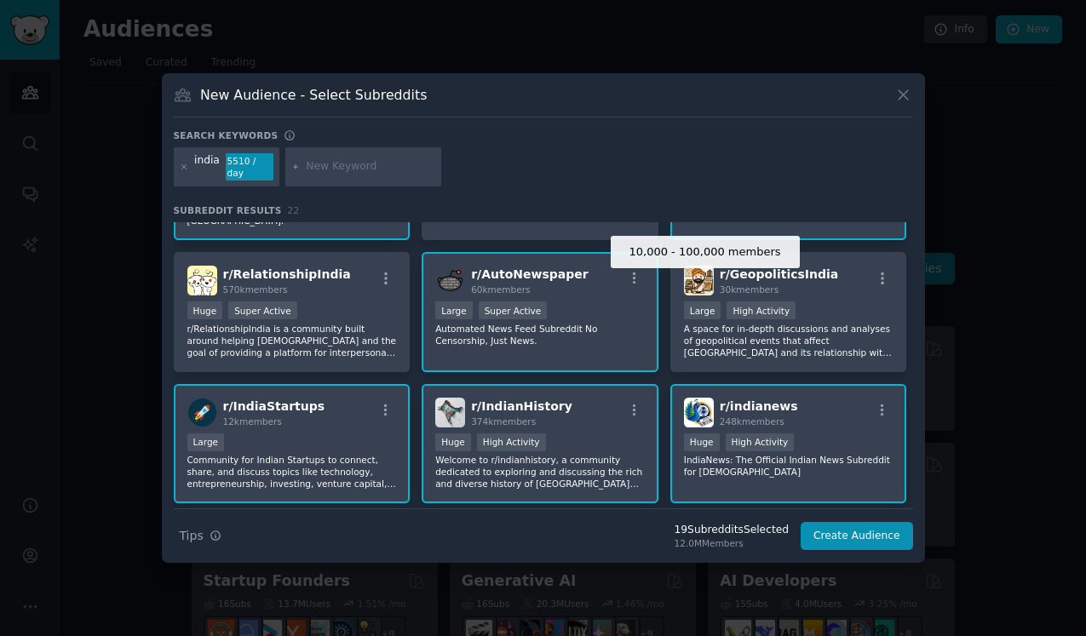
click at [692, 301] on div "Large" at bounding box center [702, 310] width 37 height 18
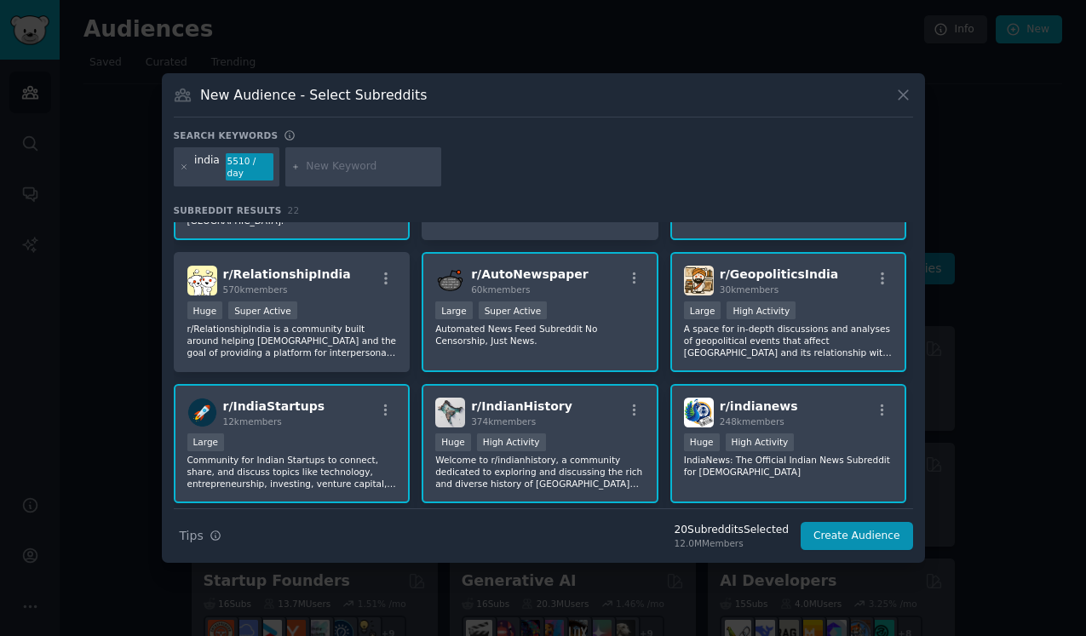
click at [853, 301] on div ">= 80th percentile for submissions / day Large High Activity" at bounding box center [788, 311] width 209 height 21
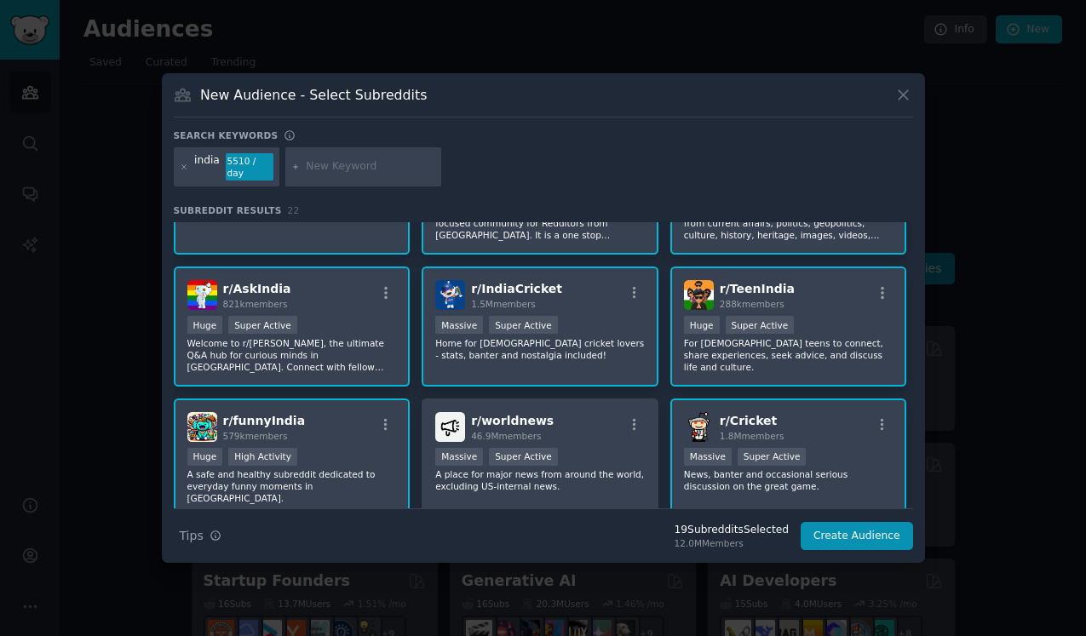
scroll to position [88, 0]
click at [594, 423] on div "r/ worldnews 46.9M members" at bounding box center [539, 426] width 209 height 30
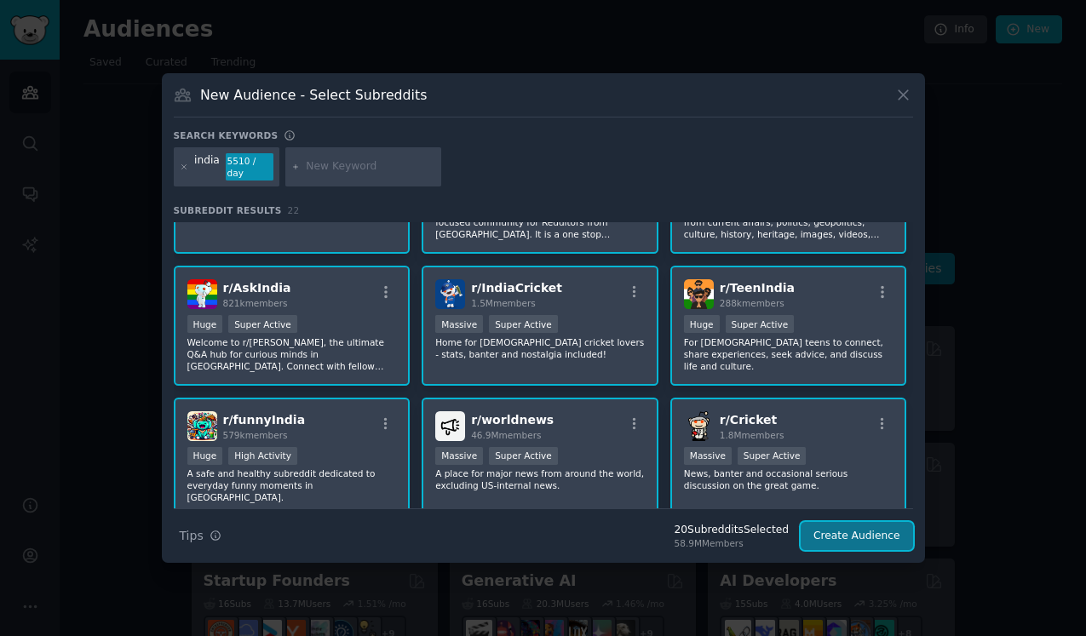
click at [881, 529] on button "Create Audience" at bounding box center [856, 536] width 112 height 29
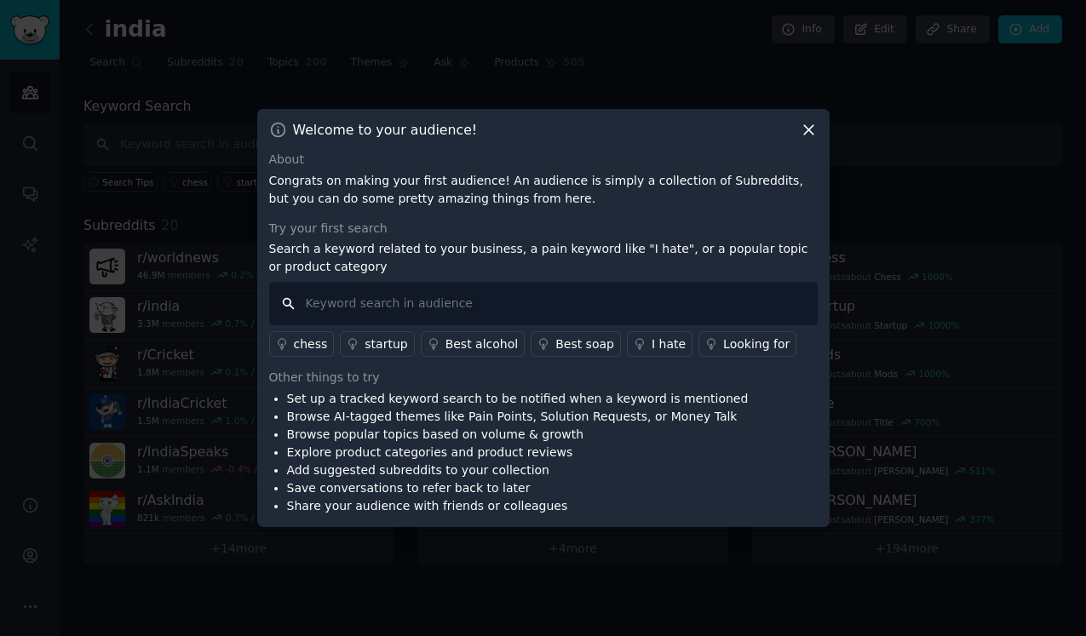
click at [582, 301] on input "text" at bounding box center [543, 303] width 548 height 43
type input "travel"
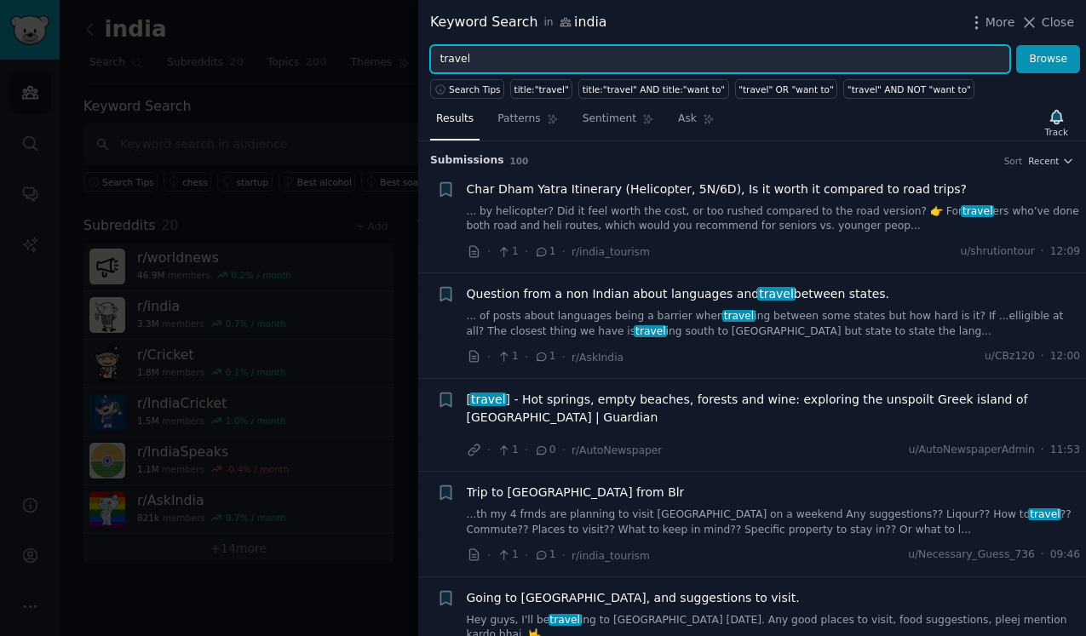
click at [479, 54] on input "travel" at bounding box center [720, 59] width 580 height 29
click at [1016, 45] on button "Browse" at bounding box center [1048, 59] width 64 height 29
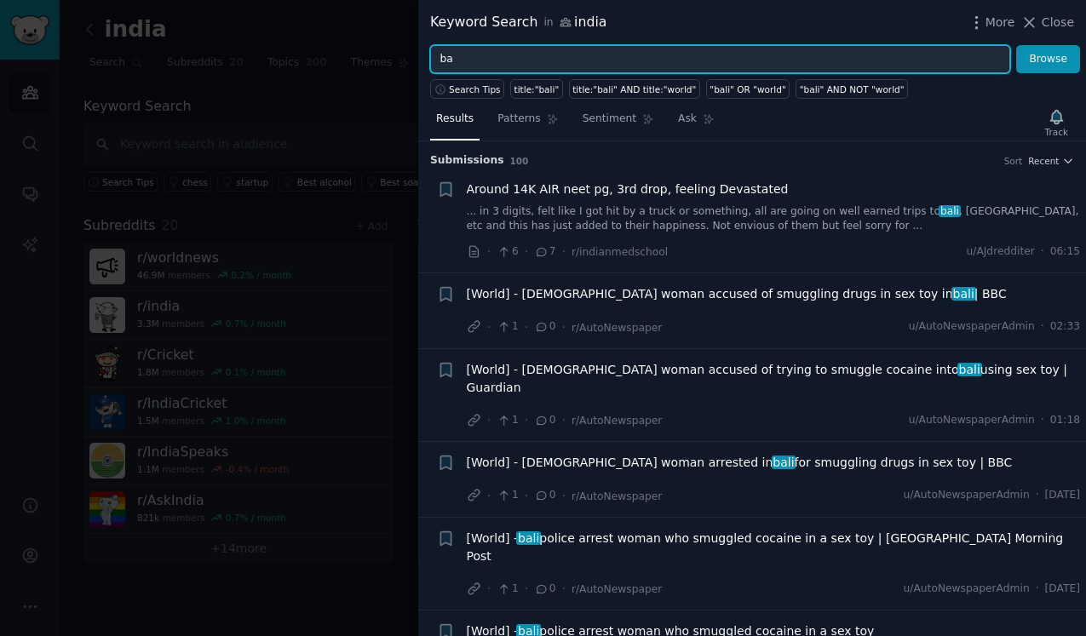
type input "b"
type input "oman"
click at [1016, 45] on button "Browse" at bounding box center [1048, 59] width 64 height 29
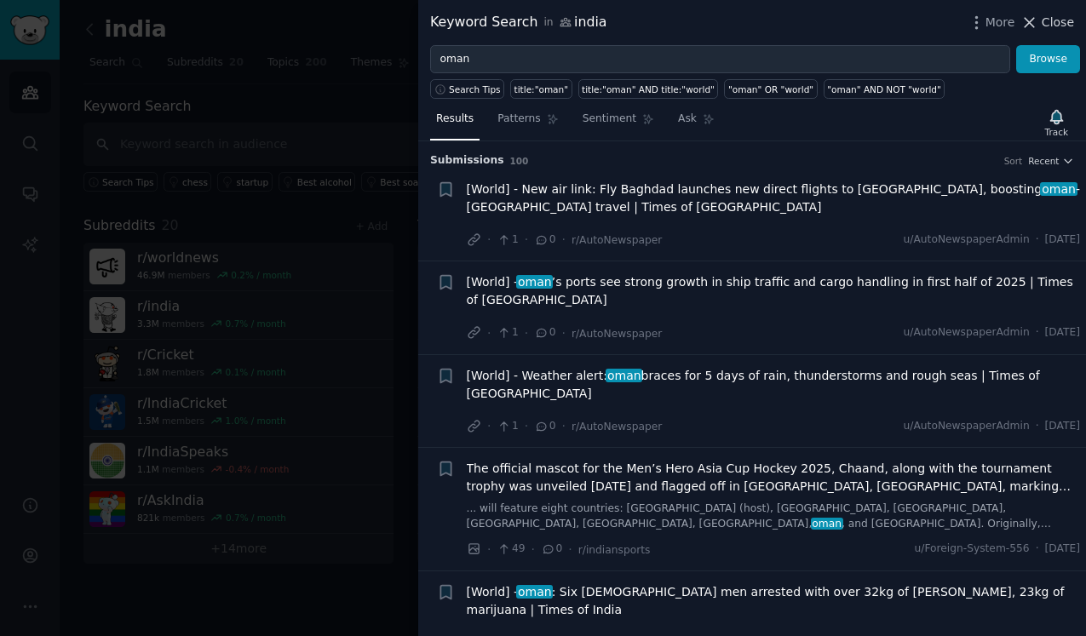
click at [1040, 23] on button "Close" at bounding box center [1047, 23] width 54 height 18
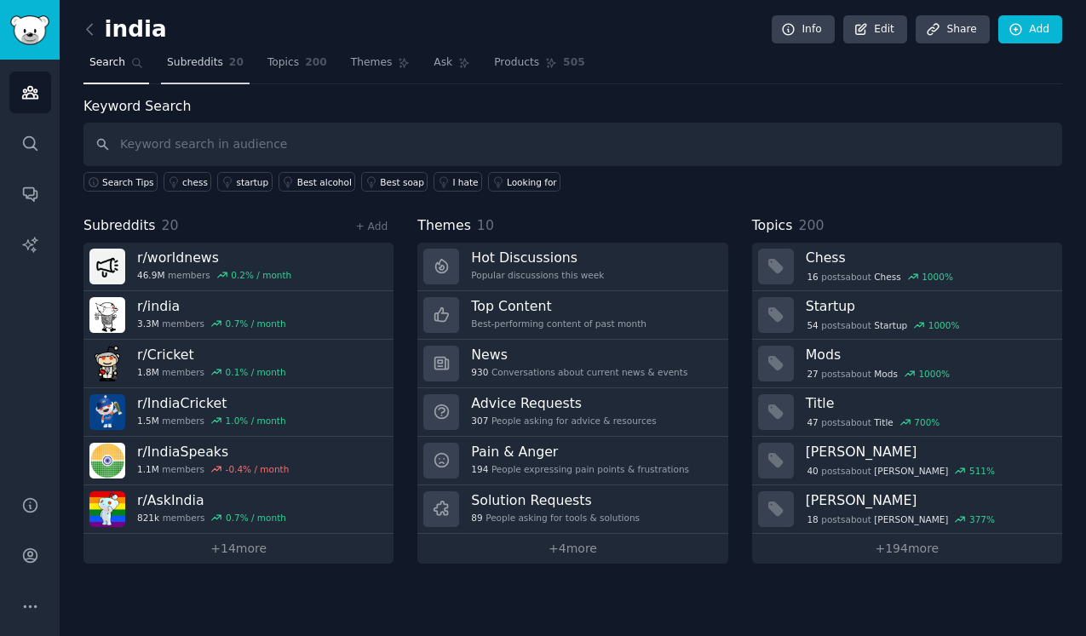
click at [222, 67] on link "Subreddits 20" at bounding box center [205, 66] width 89 height 35
